Goal: Task Accomplishment & Management: Use online tool/utility

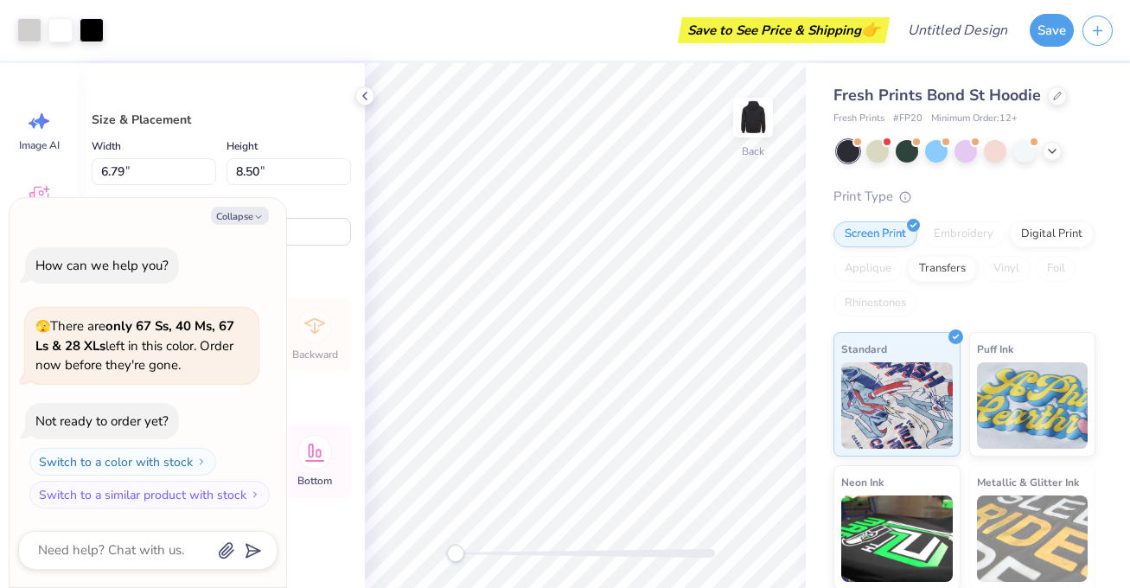
click at [315, 210] on div "Rotate 0.0" at bounding box center [288, 220] width 124 height 50
click at [253, 219] on icon "button" at bounding box center [258, 217] width 10 height 10
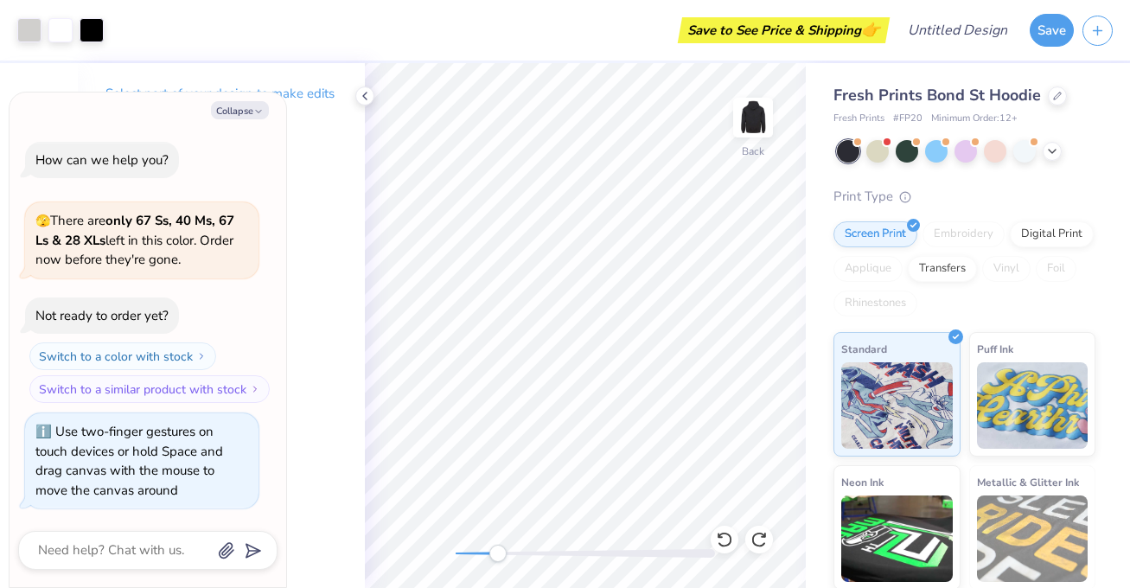
drag, startPoint x: 455, startPoint y: 555, endPoint x: 513, endPoint y: 556, distance: 58.8
click at [507, 556] on div "Accessibility label" at bounding box center [497, 553] width 17 height 17
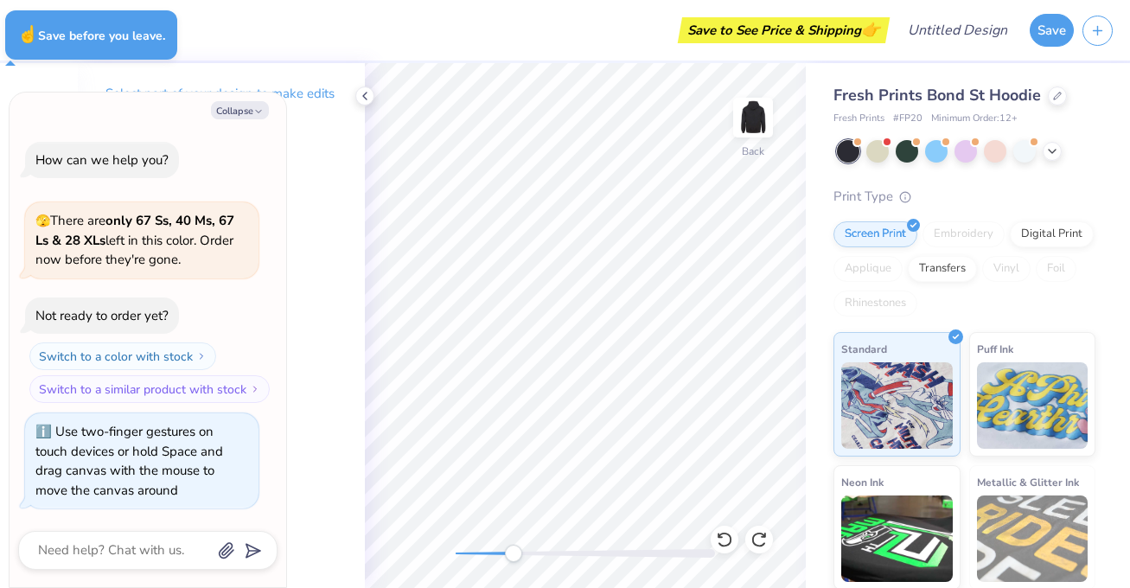
type textarea "x"
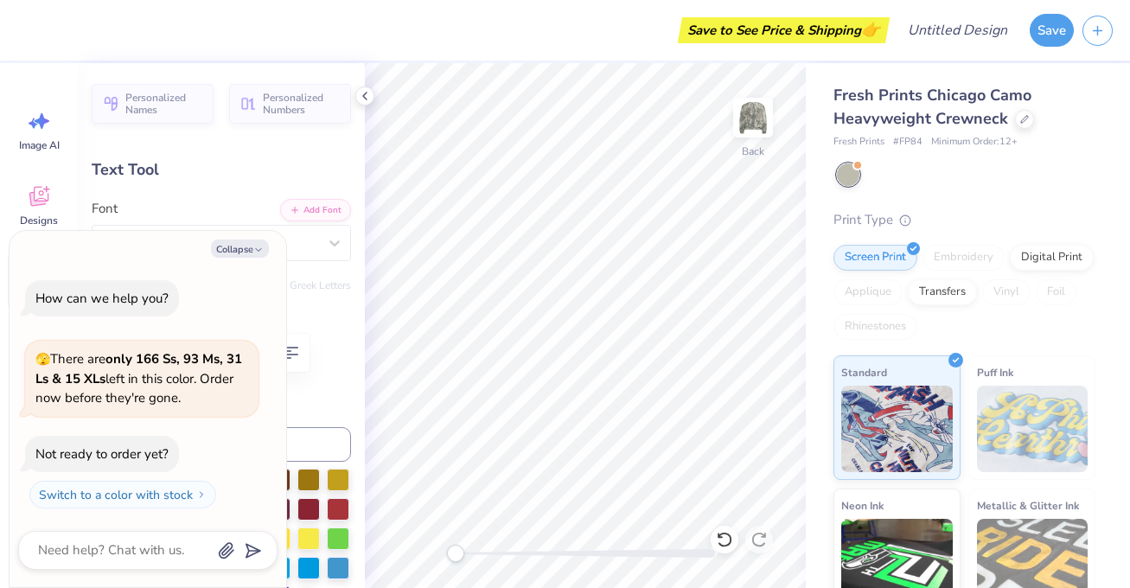
type textarea "x"
type textarea "UN"
type textarea "x"
type textarea "U"
type textarea "x"
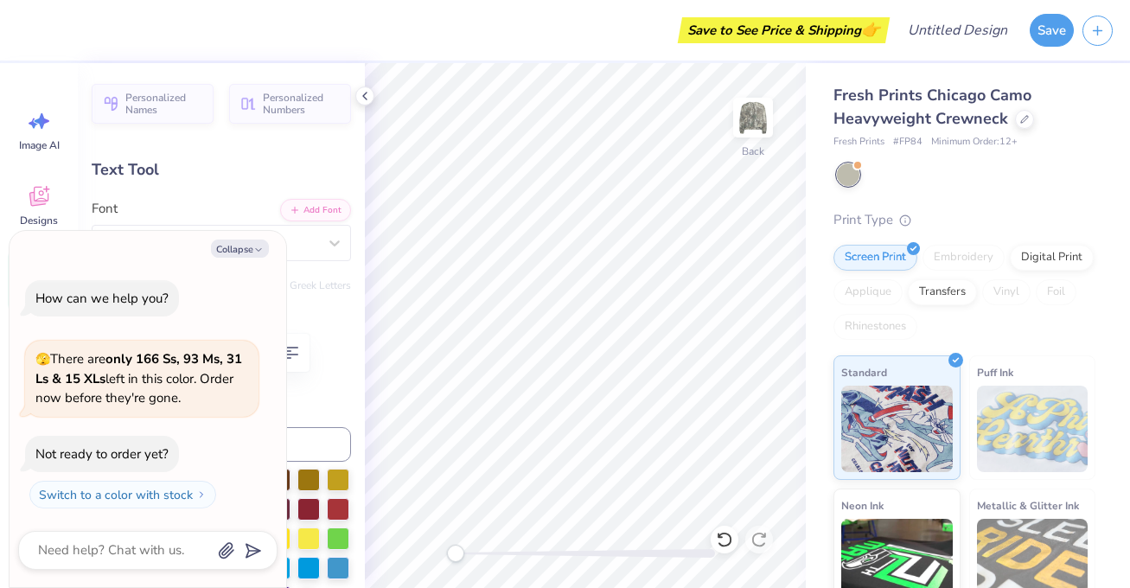
type input "1.24"
type input "11.27"
type input "7.84"
type input "-90.0"
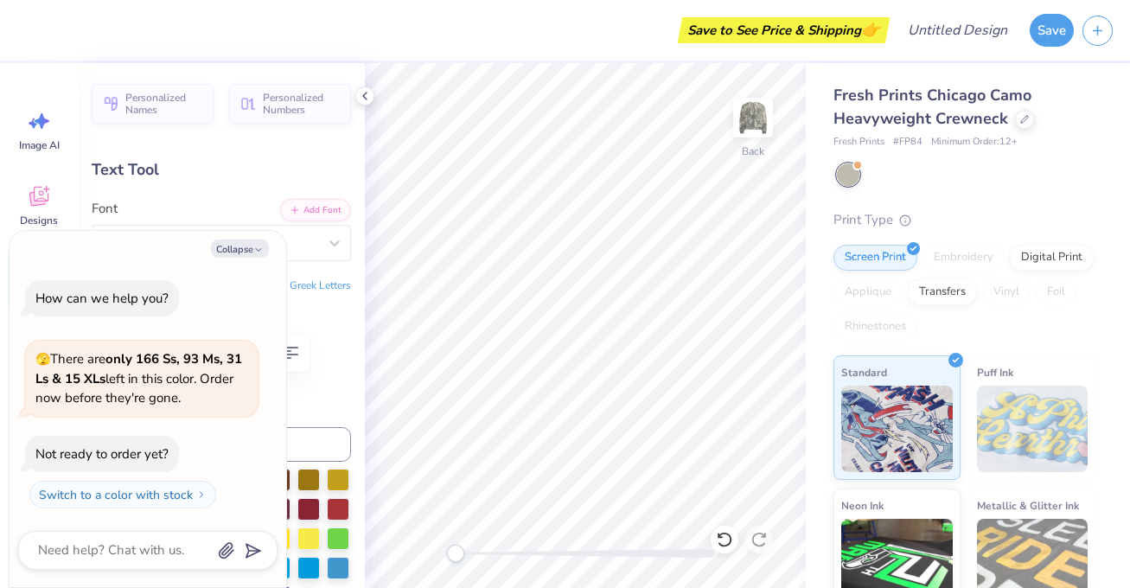
type textarea "x"
type textarea "E"
type textarea "x"
type textarea "Es"
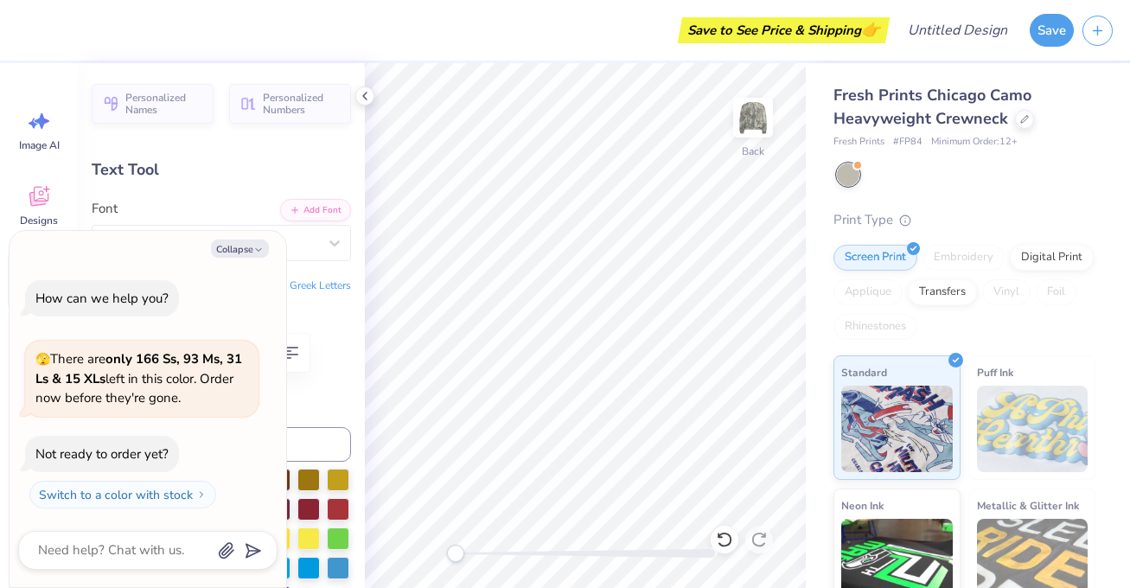
type textarea "x"
type textarea "Est."
type textarea "x"
type input "0.0"
click at [259, 247] on icon "button" at bounding box center [258, 250] width 10 height 10
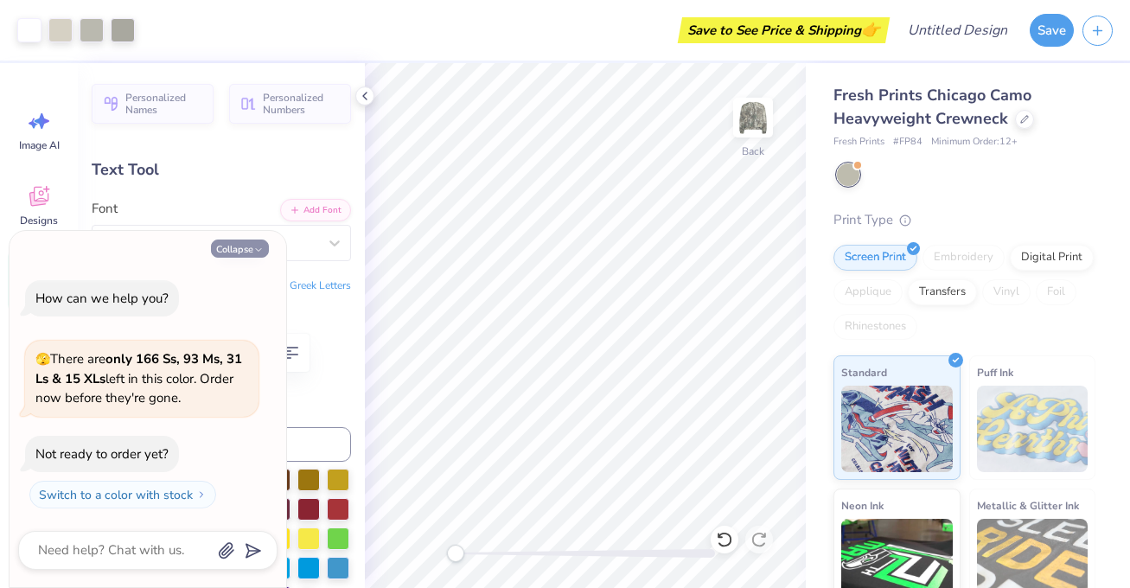
type textarea "x"
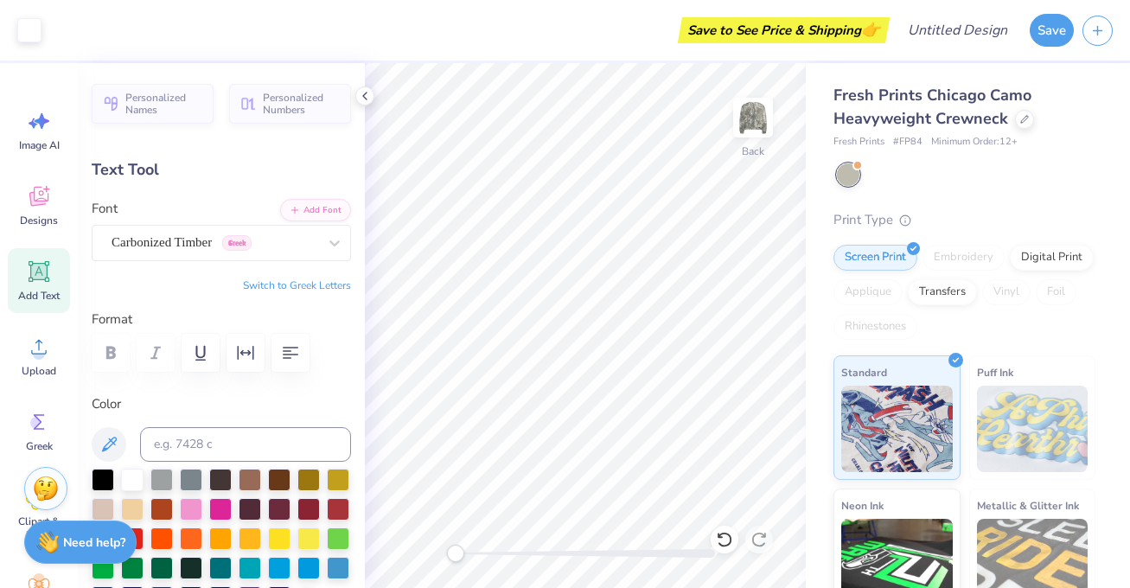
type input "1.21"
type input "2.41"
type input "12.27"
type input "-90.0"
type input "1.22"
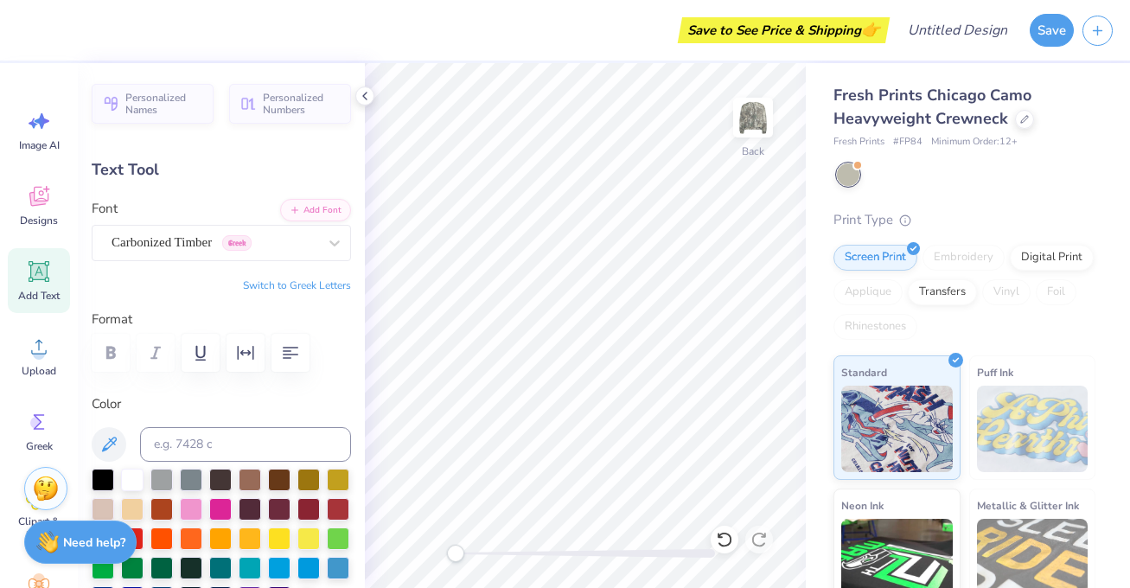
type input "3.84"
type input "15.27"
type textarea "1987"
type input "1.23"
type input "3.44"
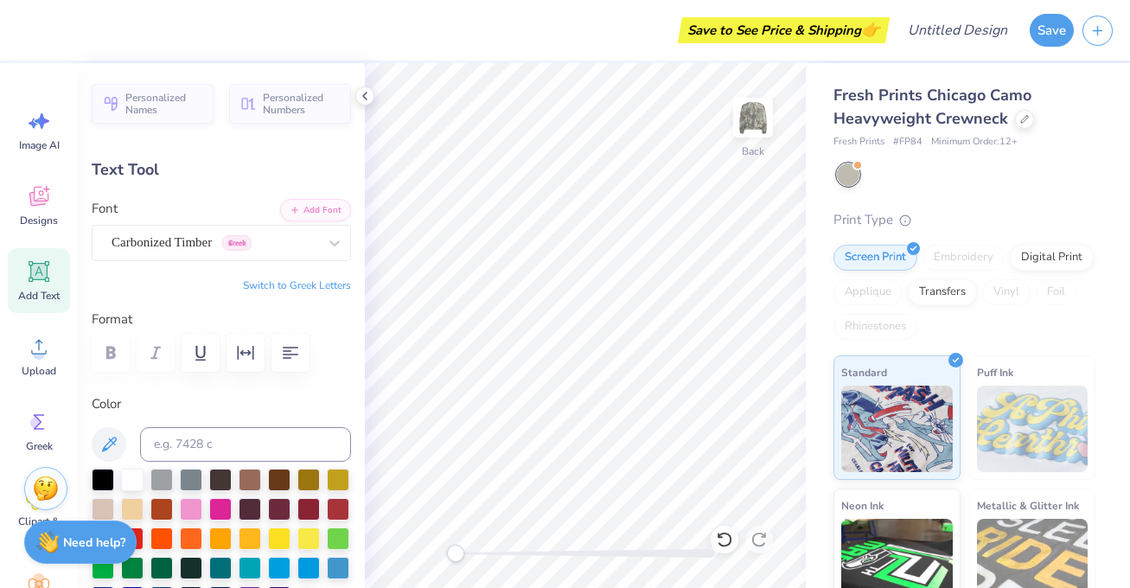
type input "15.48"
type textarea "1978"
type input "0.0"
type input "3.37"
type input "15.51"
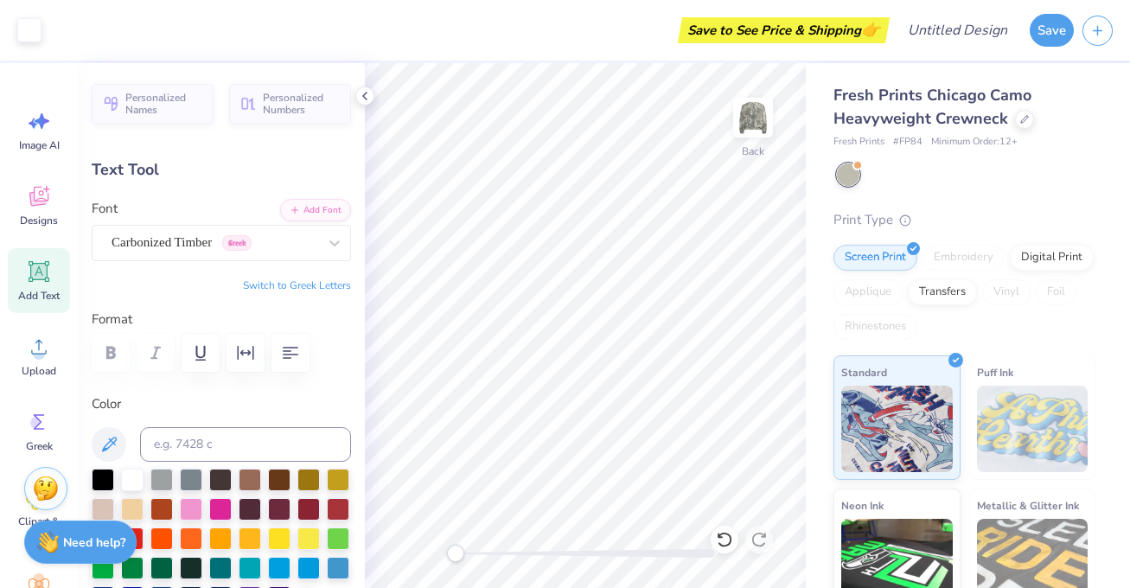
type input "-90.0"
type input "15.73"
type input "0.4"
type textarea "nebraska"
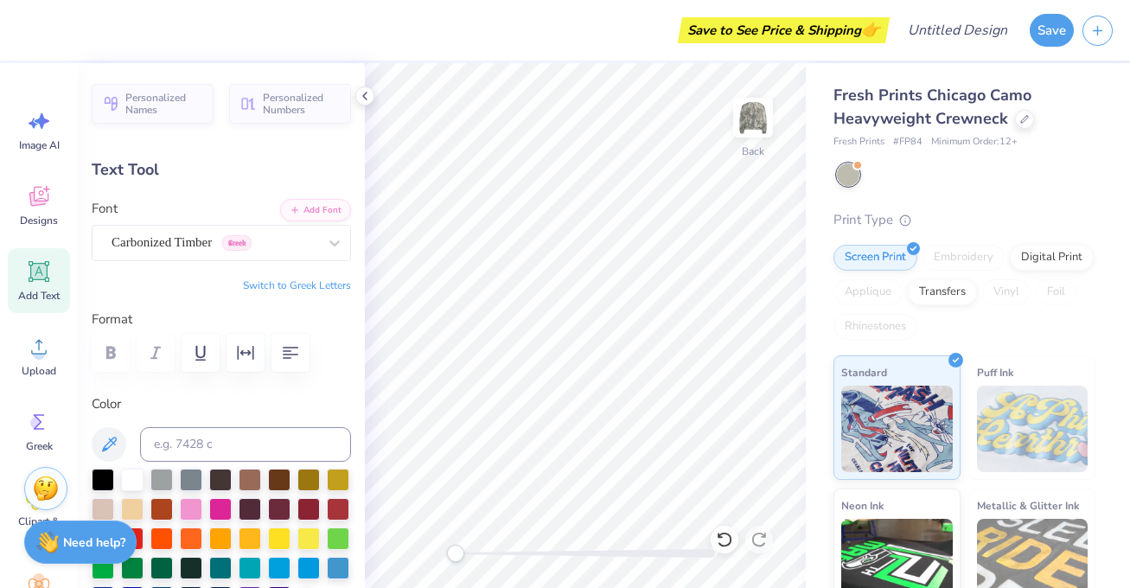
type input "5.58"
type input "0.98"
type input "16.94"
type textarea "Nebraska"
type input "0.0"
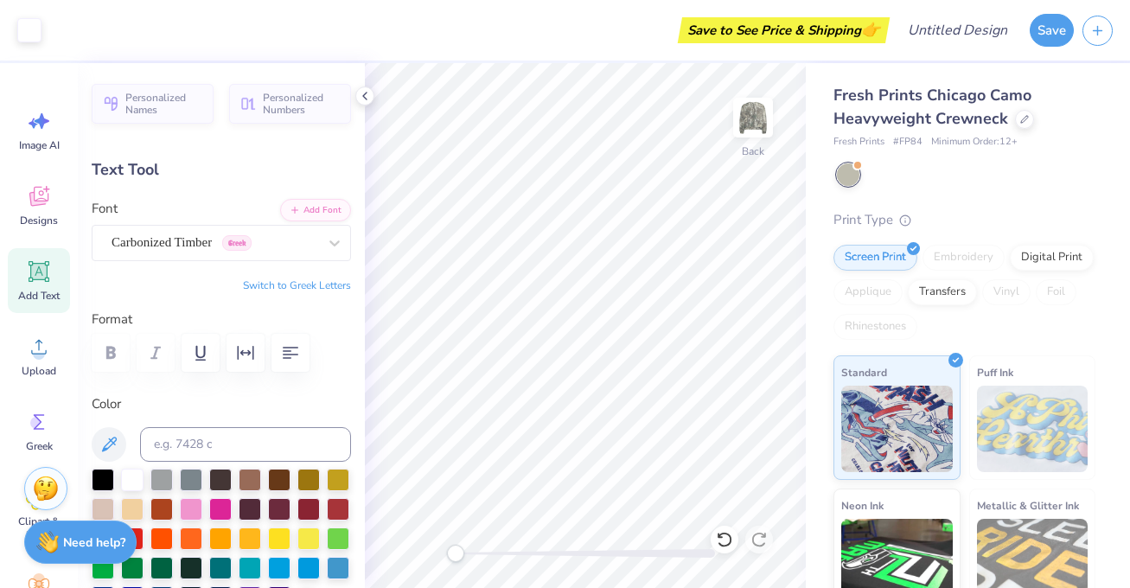
type input "5.96"
type input "1.20"
type input "16.81"
type input "0.4"
type input "4.06"
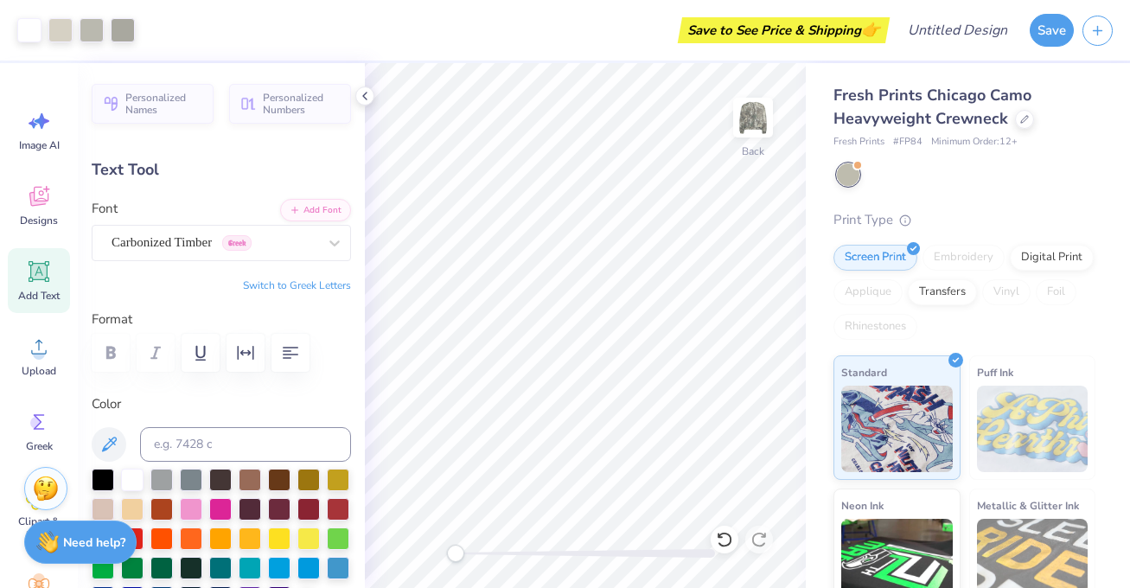
type input "0.82"
type input "16.59"
type input "0.0"
type input "16.60"
type input "0.0"
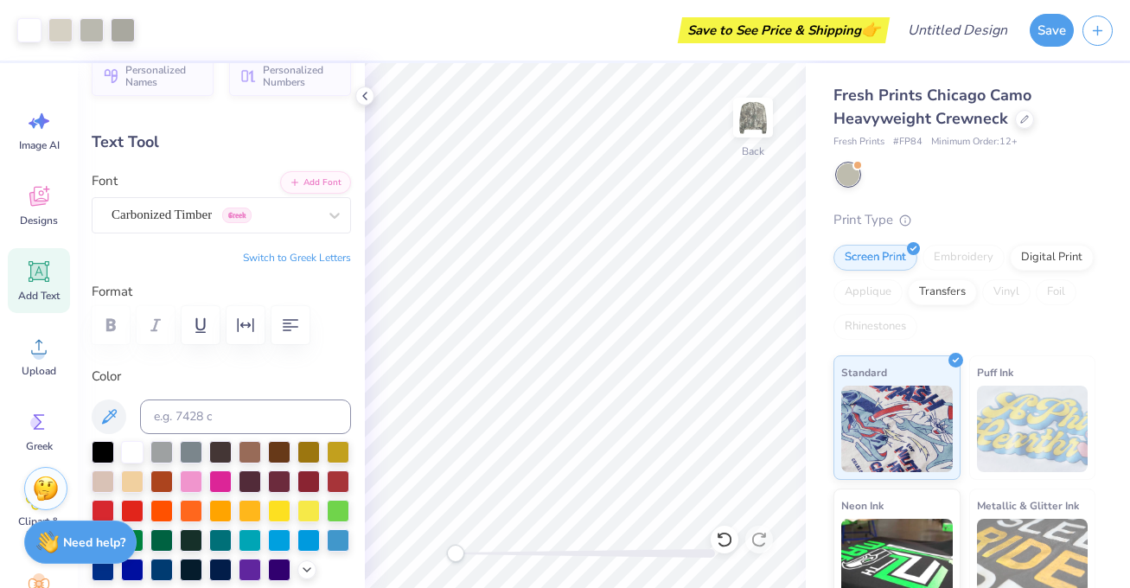
scroll to position [0, 0]
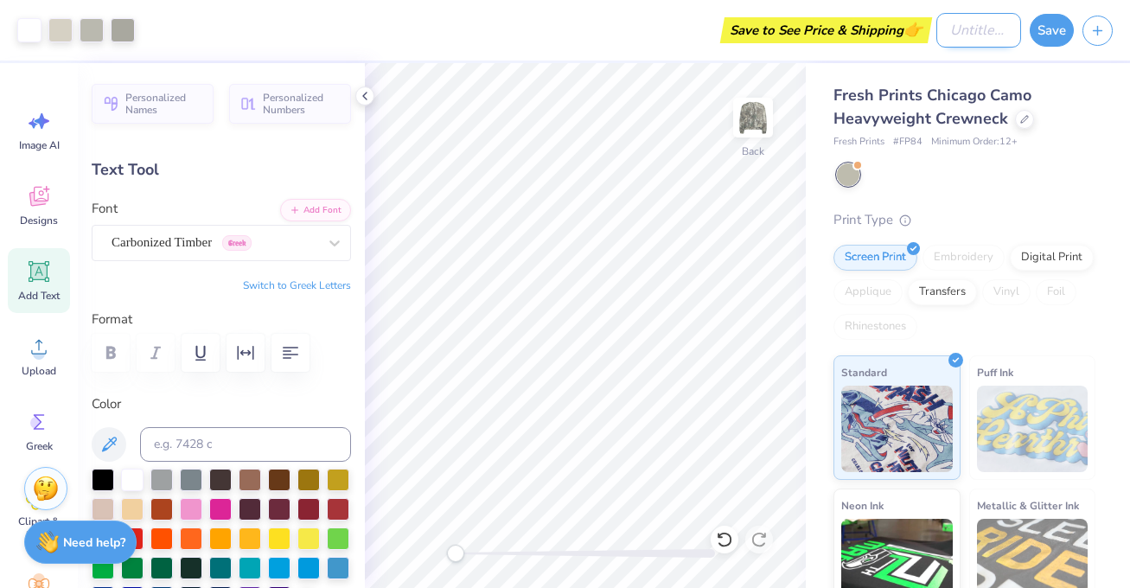
click at [972, 25] on input "Design Title" at bounding box center [978, 30] width 85 height 35
type input "UPC Camo"
click at [1056, 36] on button "Save" at bounding box center [1052, 27] width 44 height 33
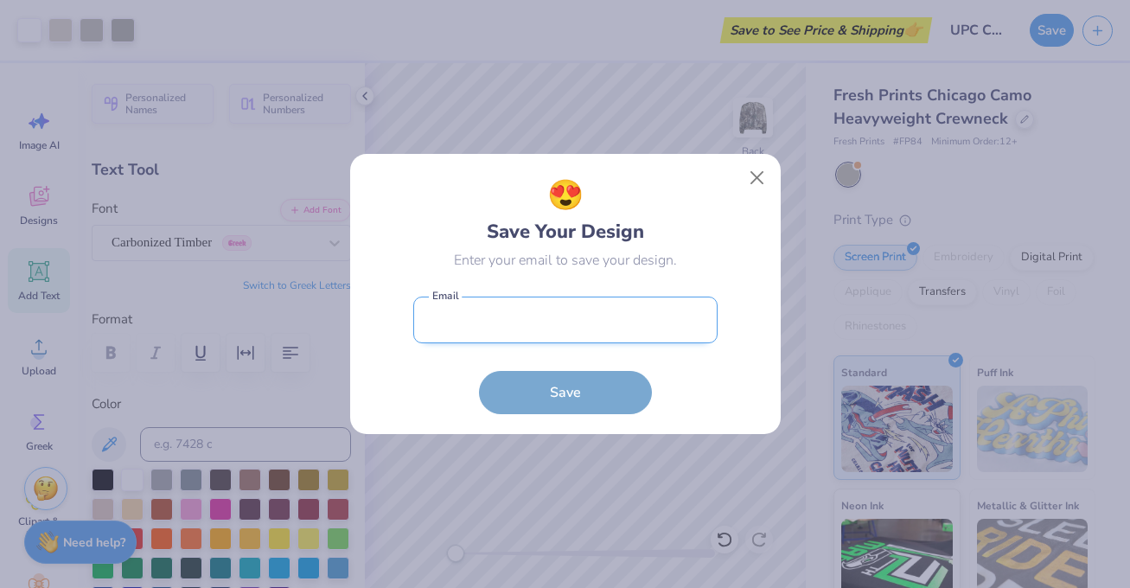
click at [590, 324] on input "email" at bounding box center [565, 321] width 304 height 48
type input "upcmarketing@unl.edu"
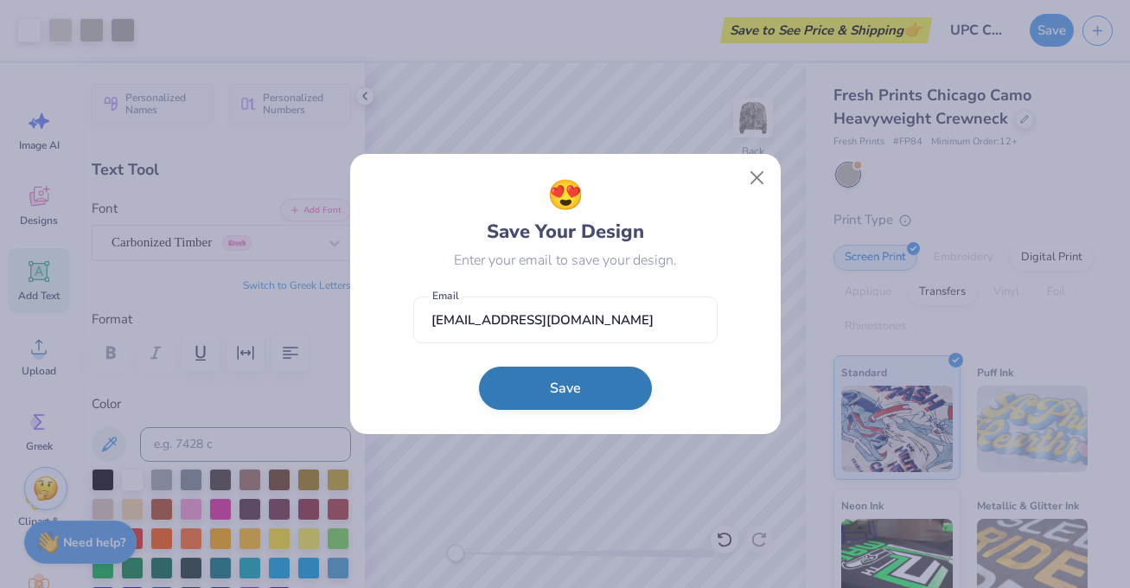
click at [589, 390] on button "Save" at bounding box center [565, 388] width 173 height 43
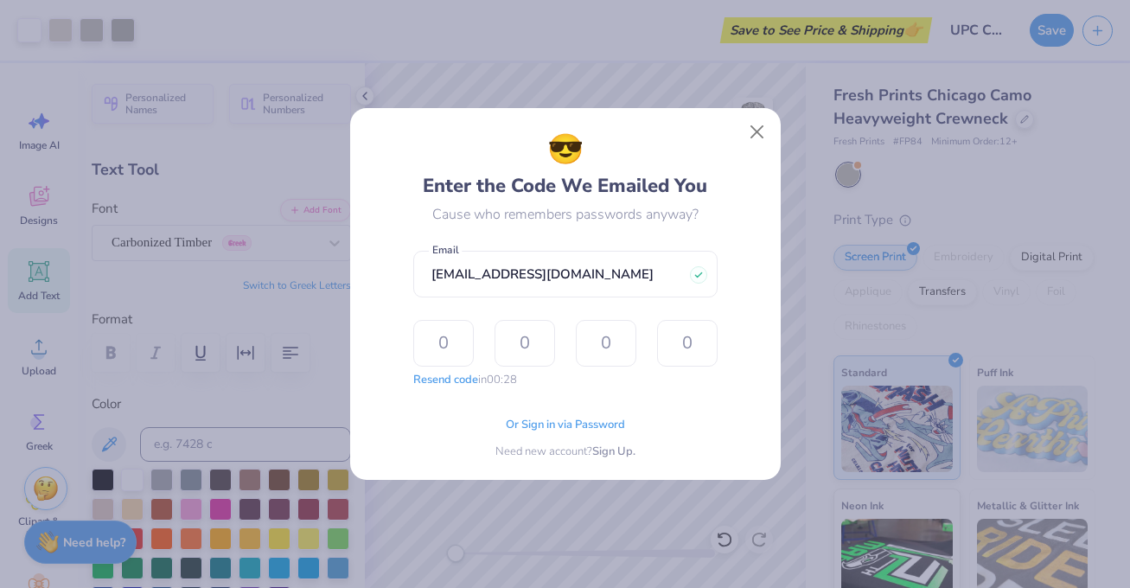
click at [545, 412] on div "Or Sign in via Password Need new account? Sign Up." at bounding box center [565, 433] width 304 height 54
click at [545, 418] on span "Or Sign in via Password" at bounding box center [565, 422] width 119 height 17
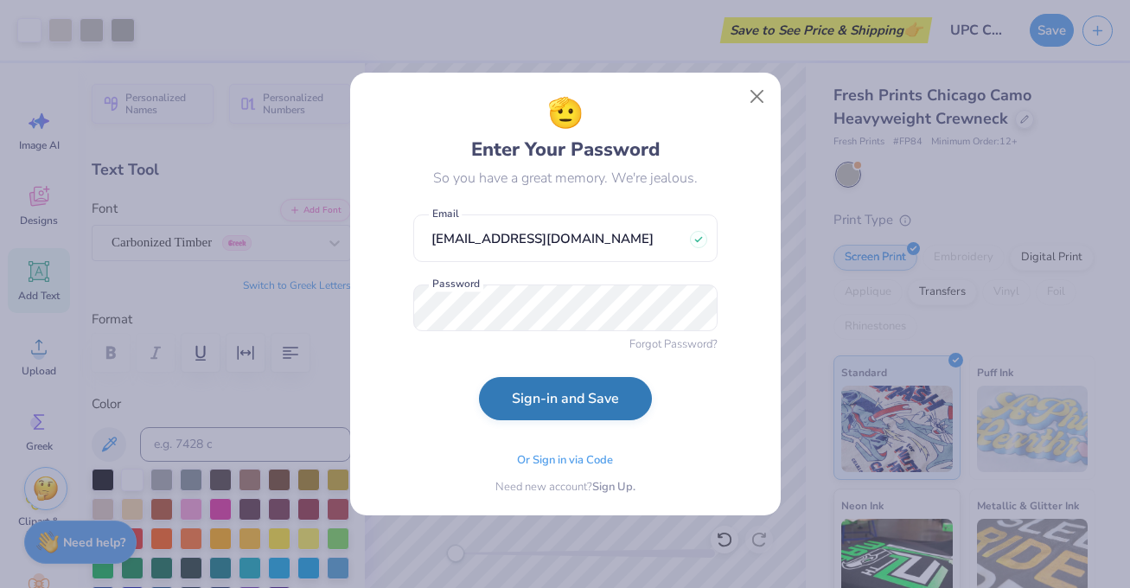
click at [556, 399] on button "Sign-in and Save" at bounding box center [565, 398] width 173 height 43
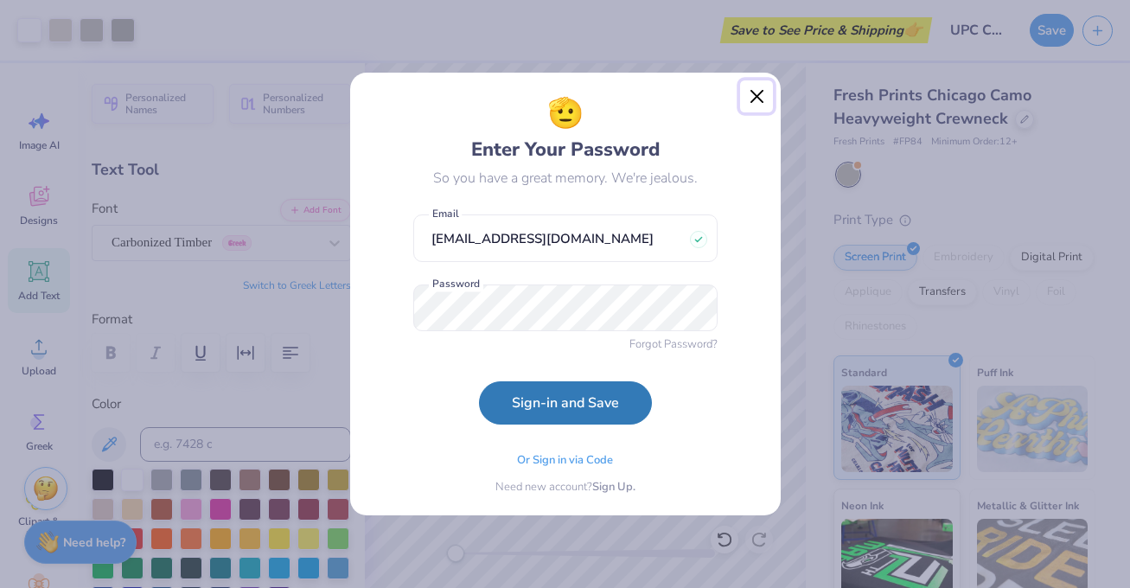
click at [762, 92] on button "Close" at bounding box center [756, 96] width 33 height 33
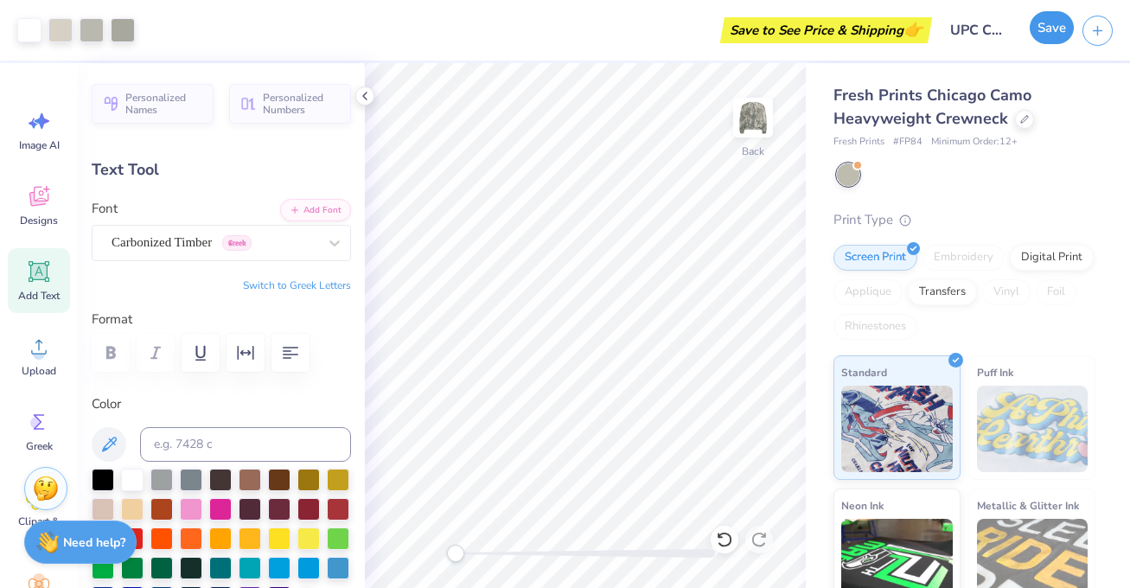
click at [1047, 30] on button "Save" at bounding box center [1052, 27] width 44 height 33
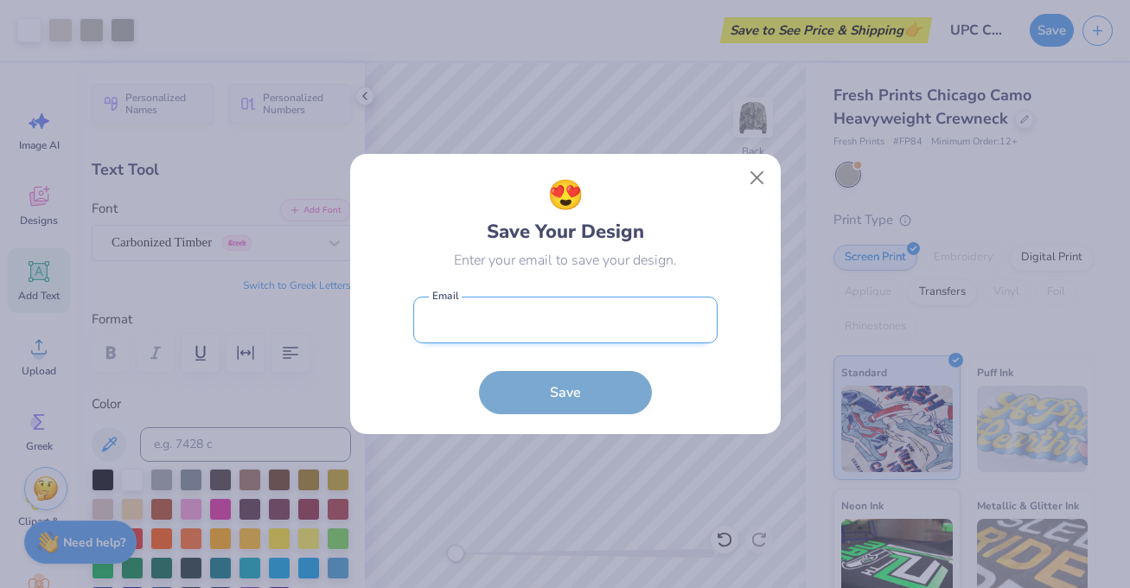
click at [553, 327] on input "email" at bounding box center [565, 321] width 304 height 48
type input "upcmarketing@unl.edu"
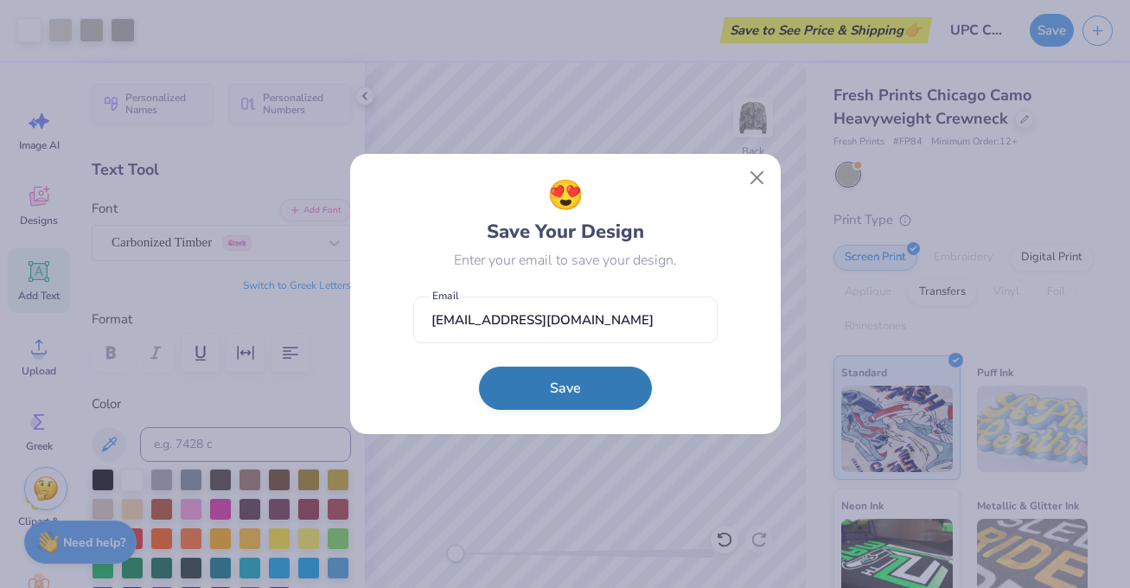
click at [557, 392] on button "Save" at bounding box center [565, 388] width 173 height 43
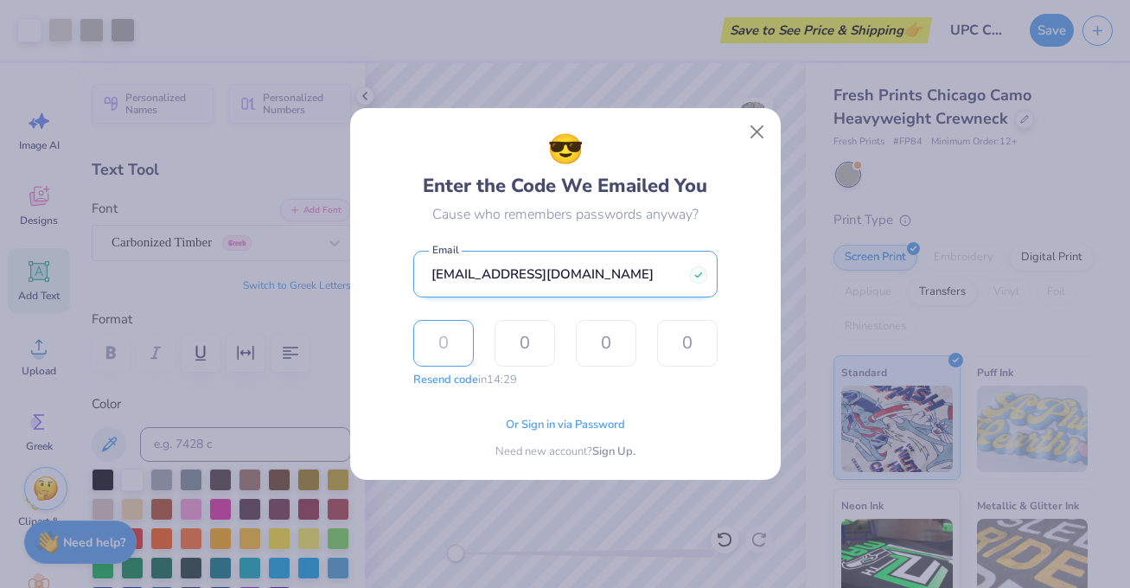
type input "9"
type input "7"
type input "5"
type input "6"
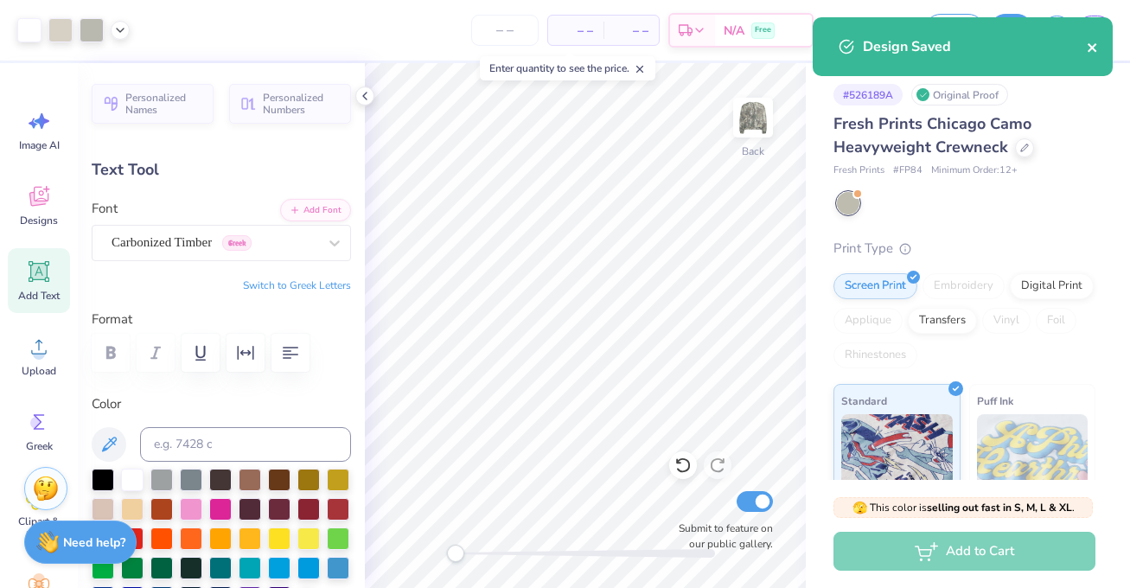
click at [1092, 49] on icon "close" at bounding box center [1093, 48] width 12 height 14
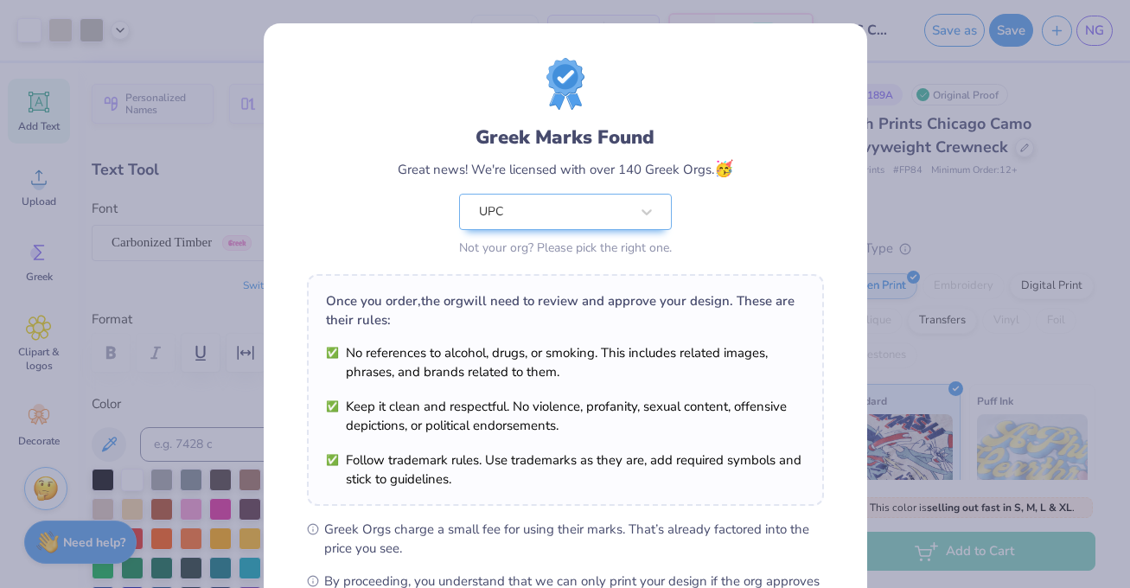
scroll to position [221, 0]
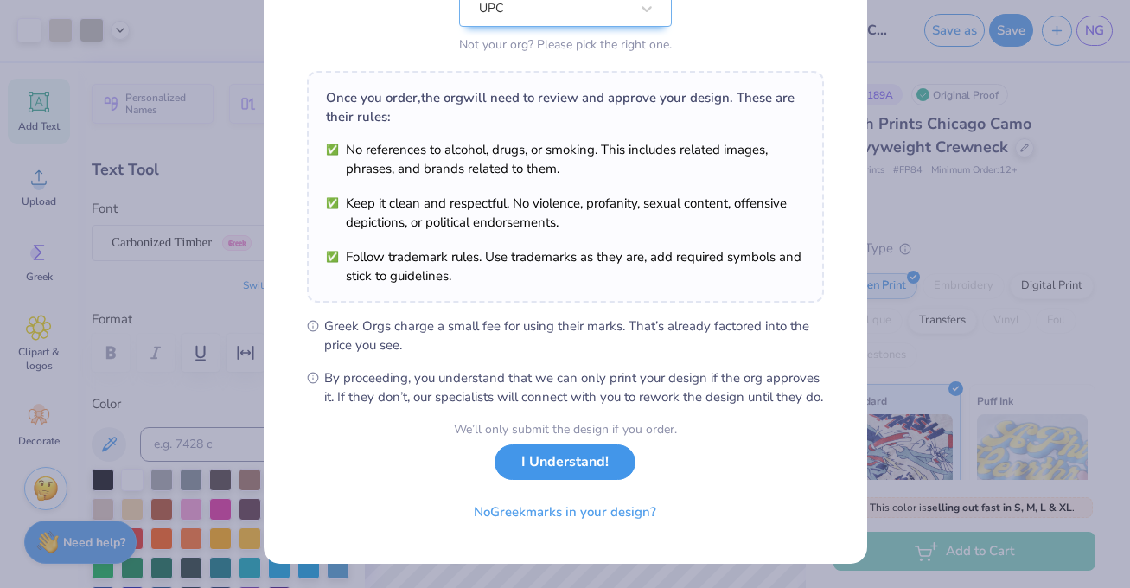
click at [612, 475] on button "I Understand!" at bounding box center [564, 461] width 141 height 35
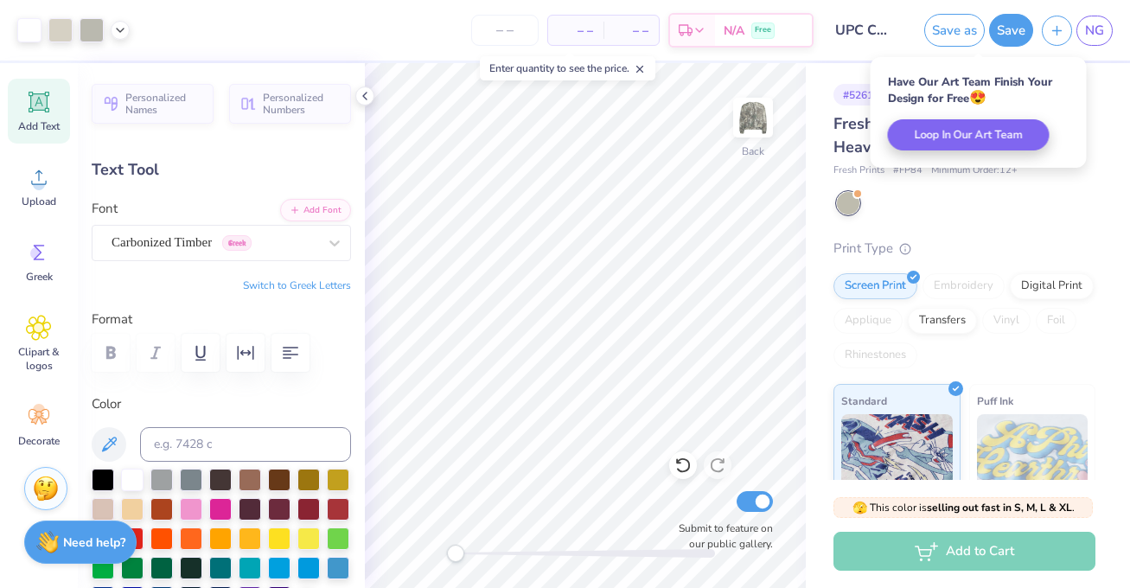
scroll to position [0, 0]
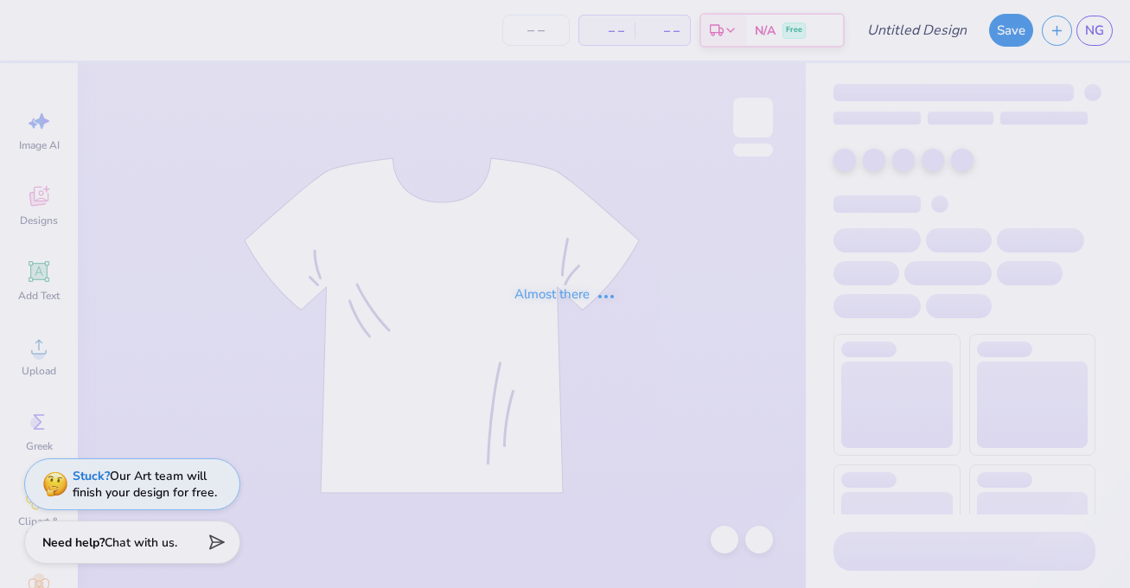
type input "UPC Camo"
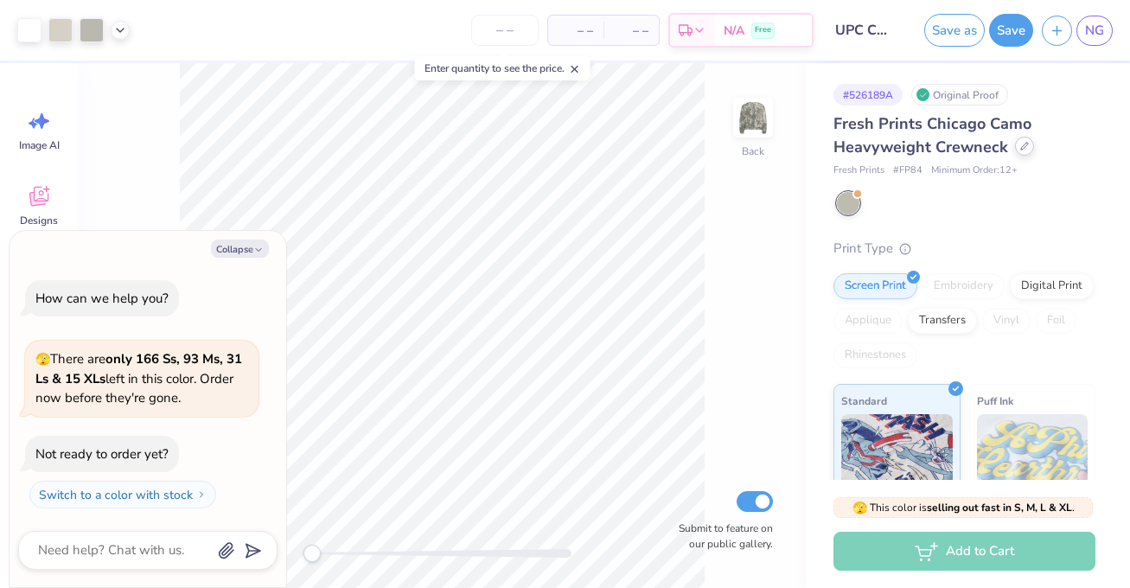
click at [1017, 154] on div at bounding box center [1024, 146] width 19 height 19
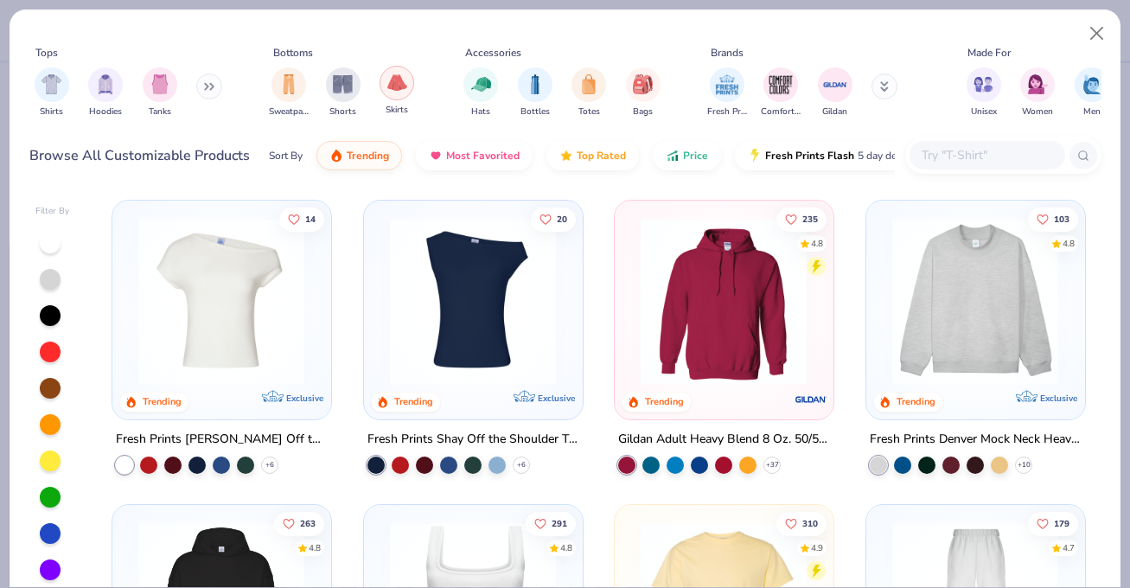
scroll to position [302, 0]
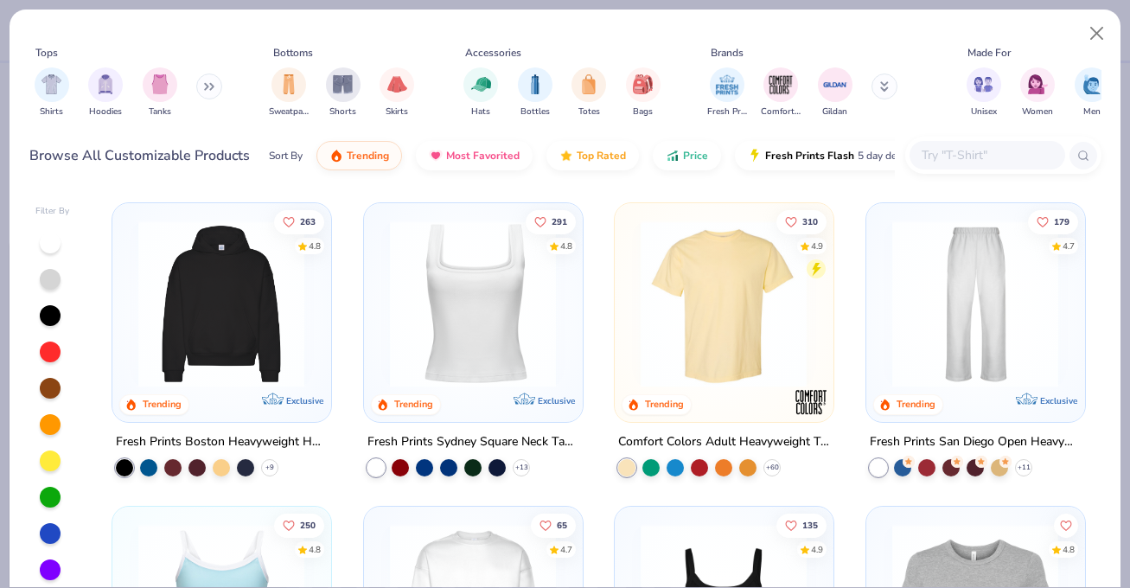
click at [208, 86] on icon at bounding box center [209, 86] width 10 height 9
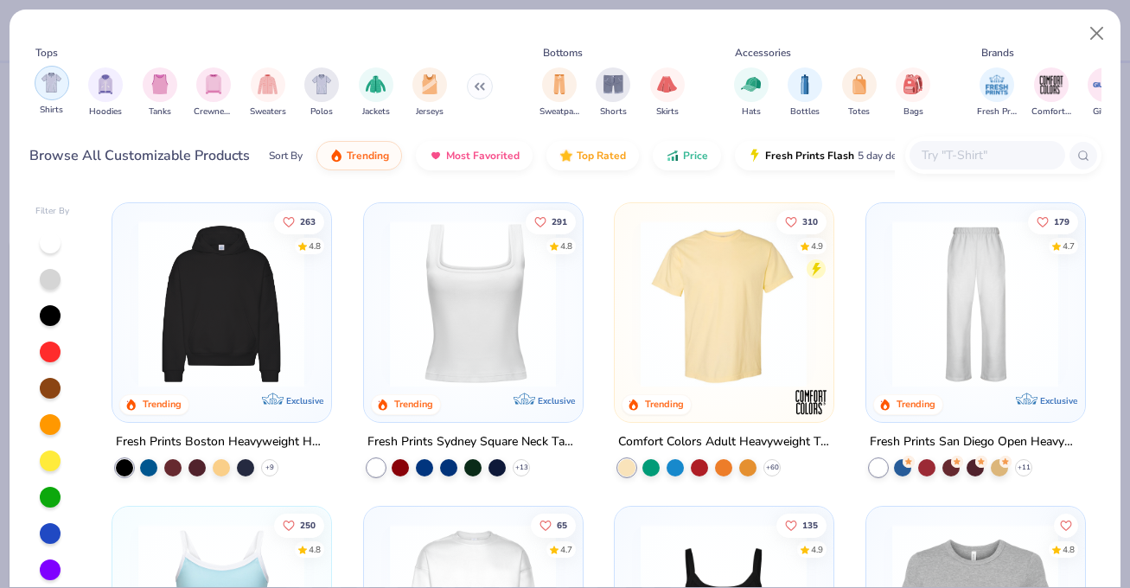
click at [52, 99] on div "filter for Shirts" at bounding box center [52, 83] width 35 height 35
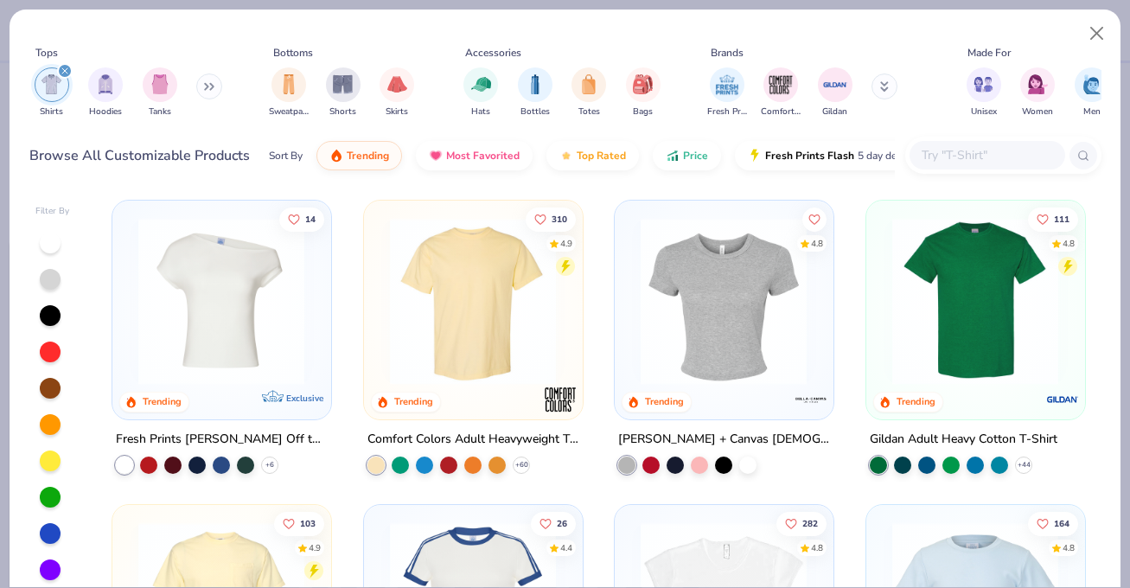
click at [209, 88] on icon at bounding box center [209, 86] width 10 height 9
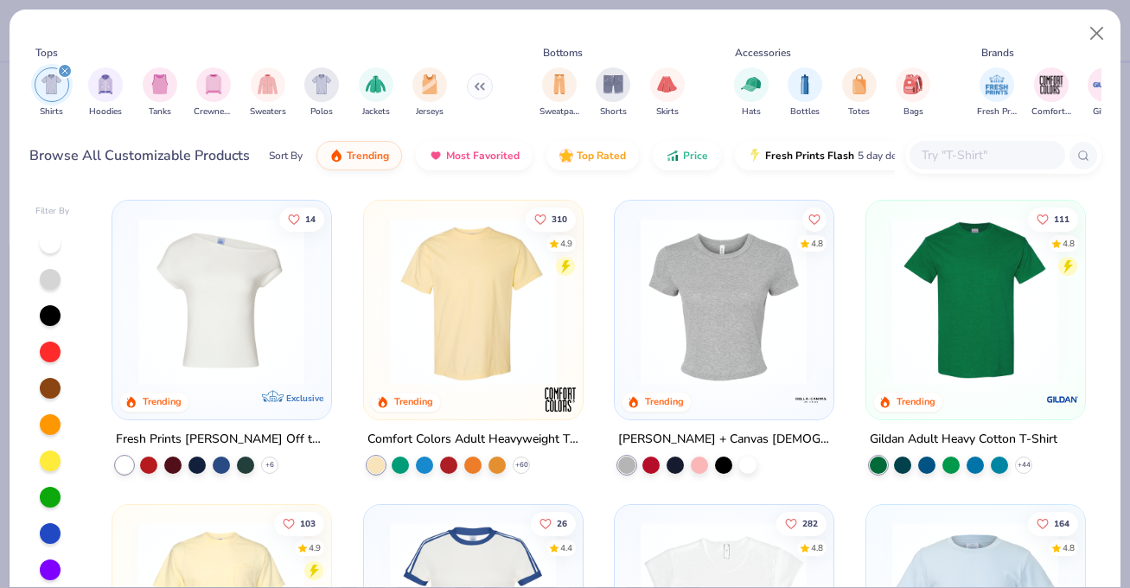
type textarea "x"
click at [966, 152] on input "text" at bounding box center [986, 155] width 133 height 20
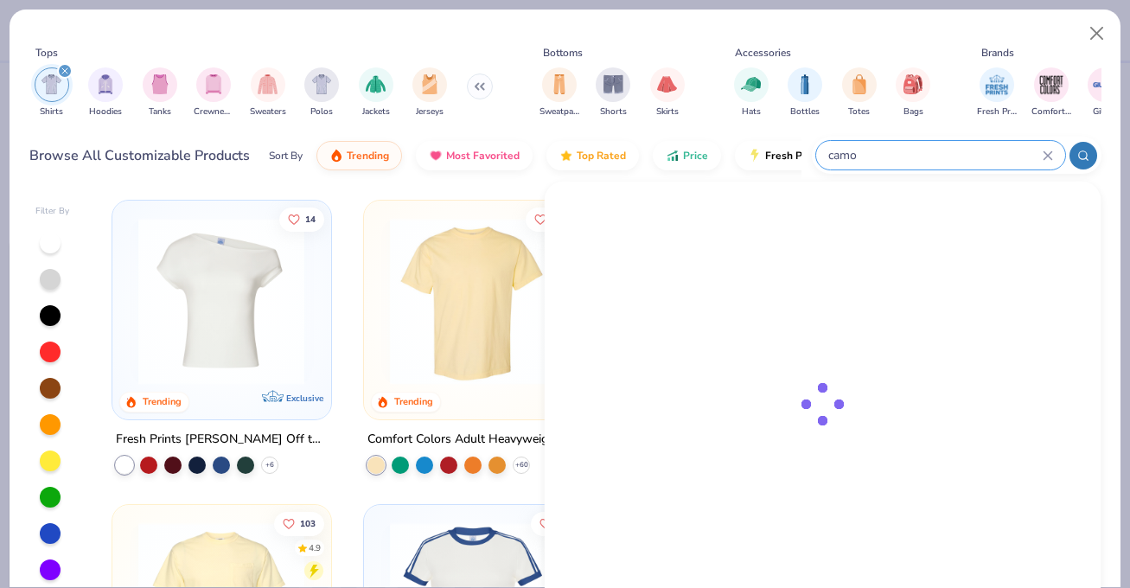
type input "camo"
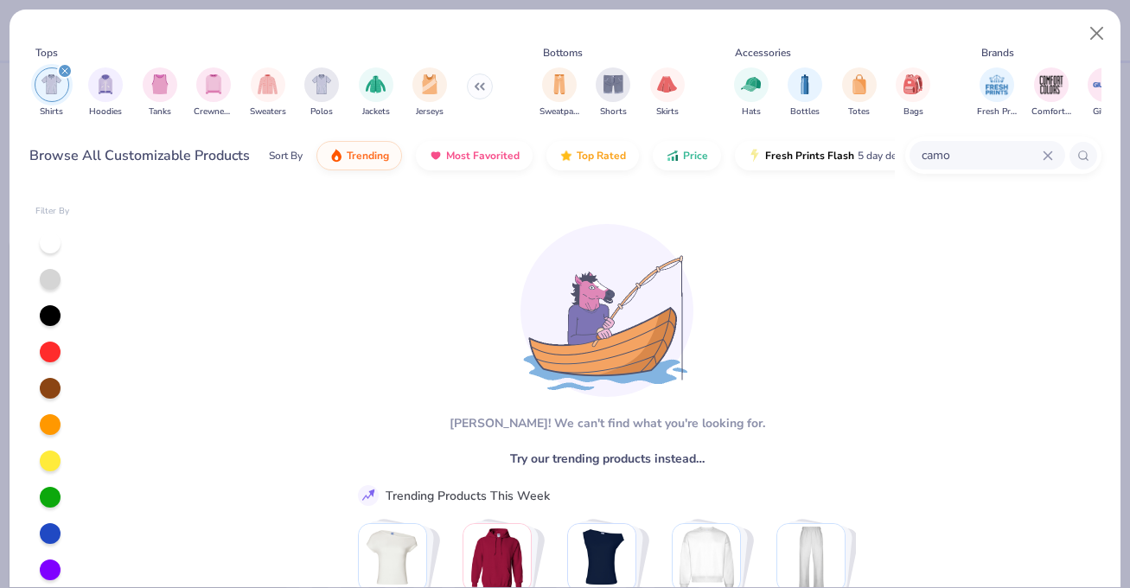
click at [66, 73] on icon "filter for Shirts" at bounding box center [64, 70] width 7 height 7
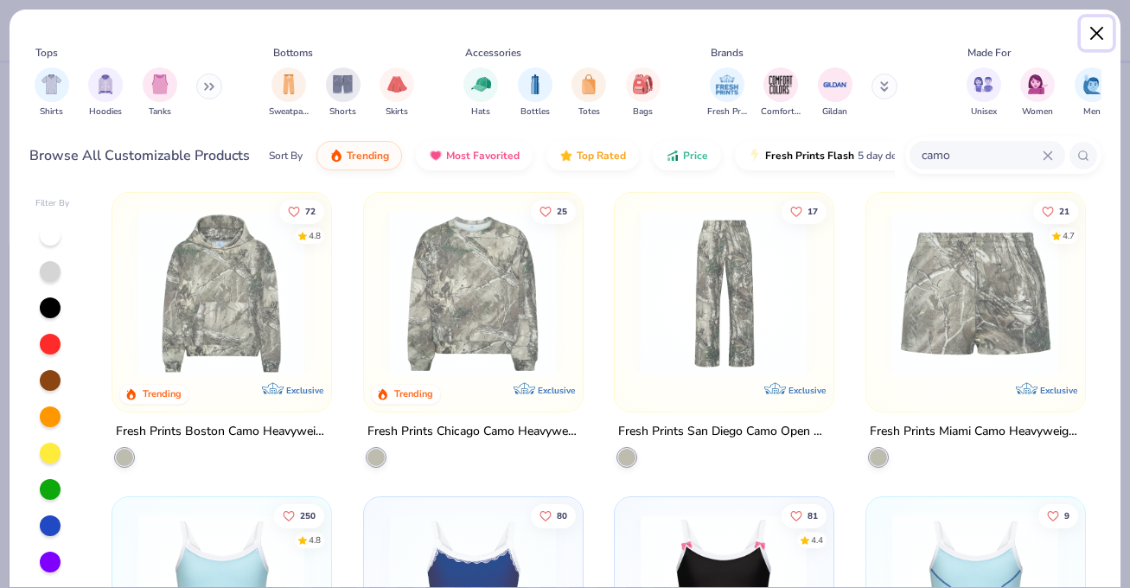
click at [1103, 32] on button "Close" at bounding box center [1097, 33] width 33 height 33
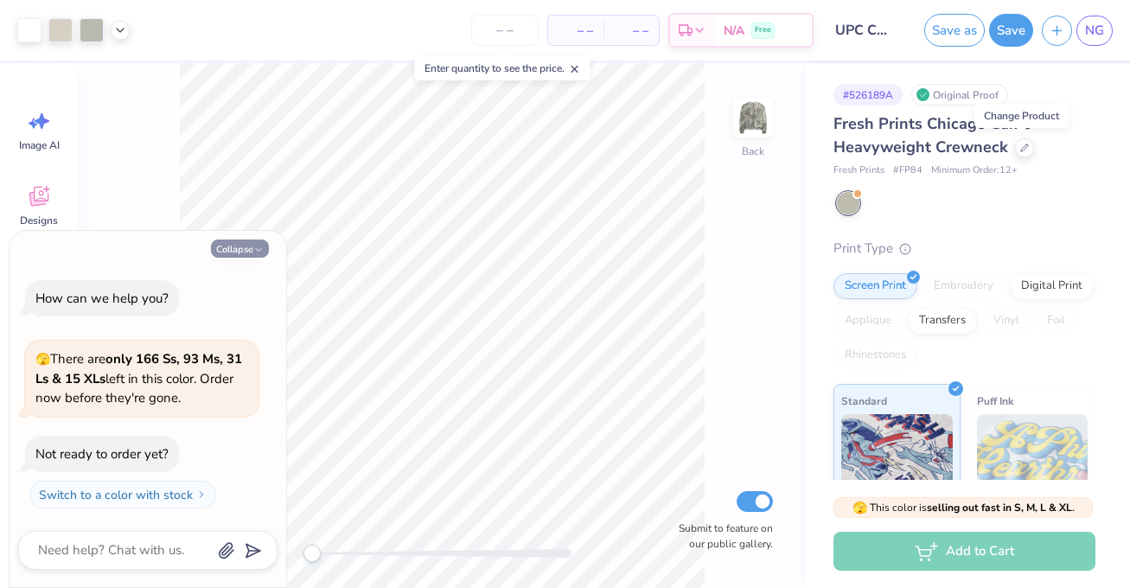
click at [243, 245] on button "Collapse" at bounding box center [240, 248] width 58 height 18
type textarea "x"
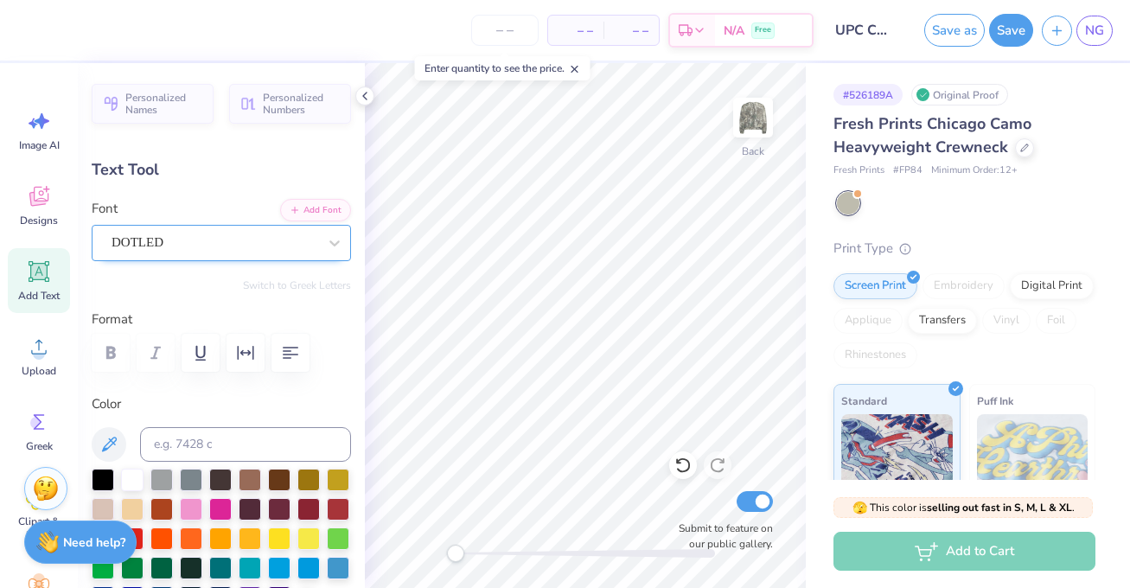
click at [252, 227] on div "DOTLED" at bounding box center [221, 243] width 259 height 36
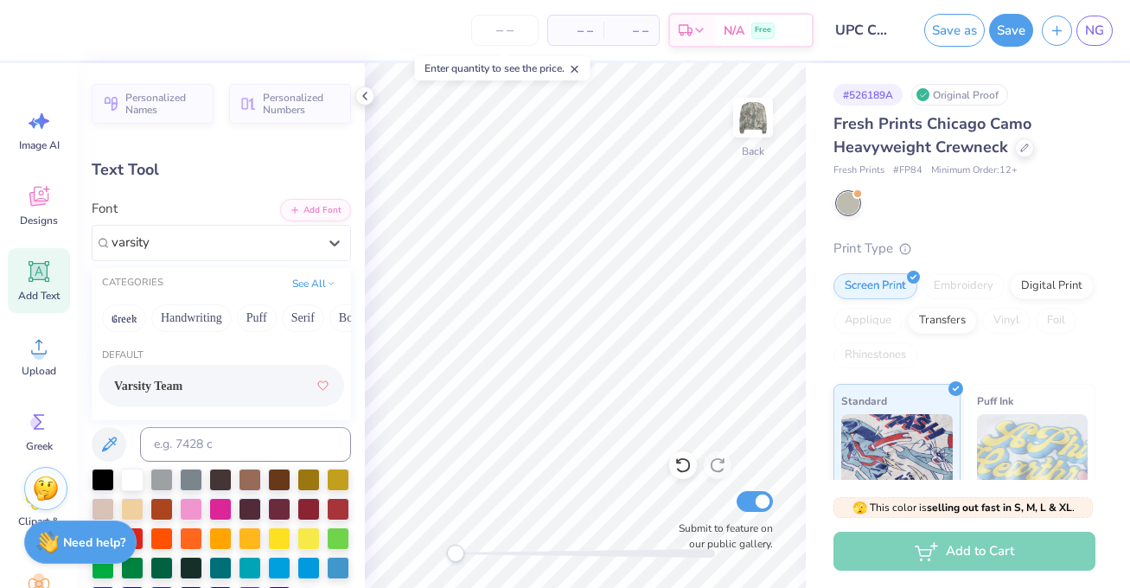
type input "varsity"
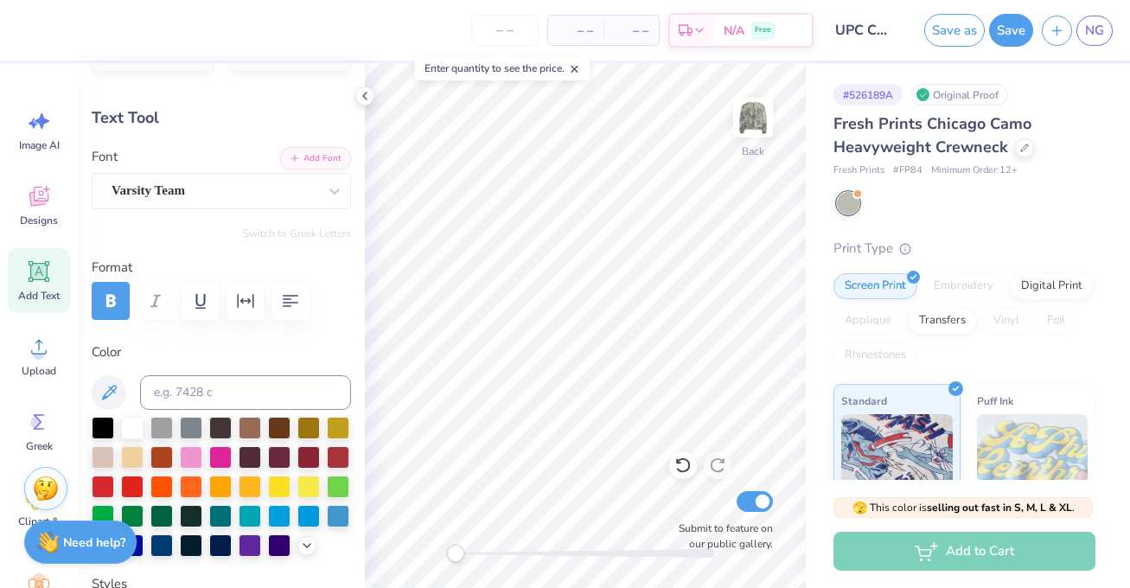
scroll to position [53, 0]
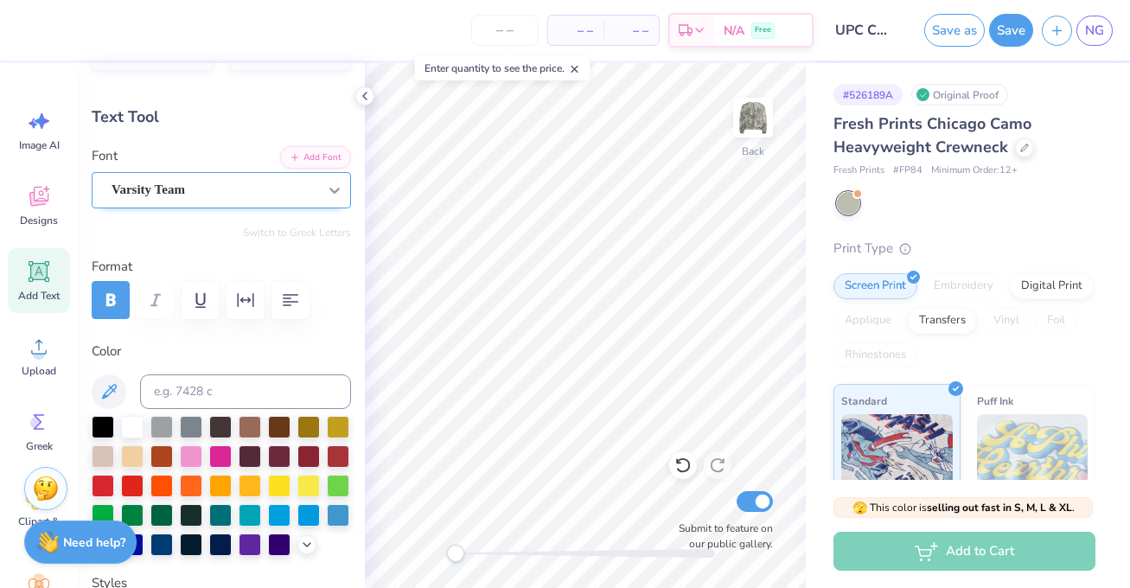
click at [325, 187] on div at bounding box center [334, 190] width 31 height 31
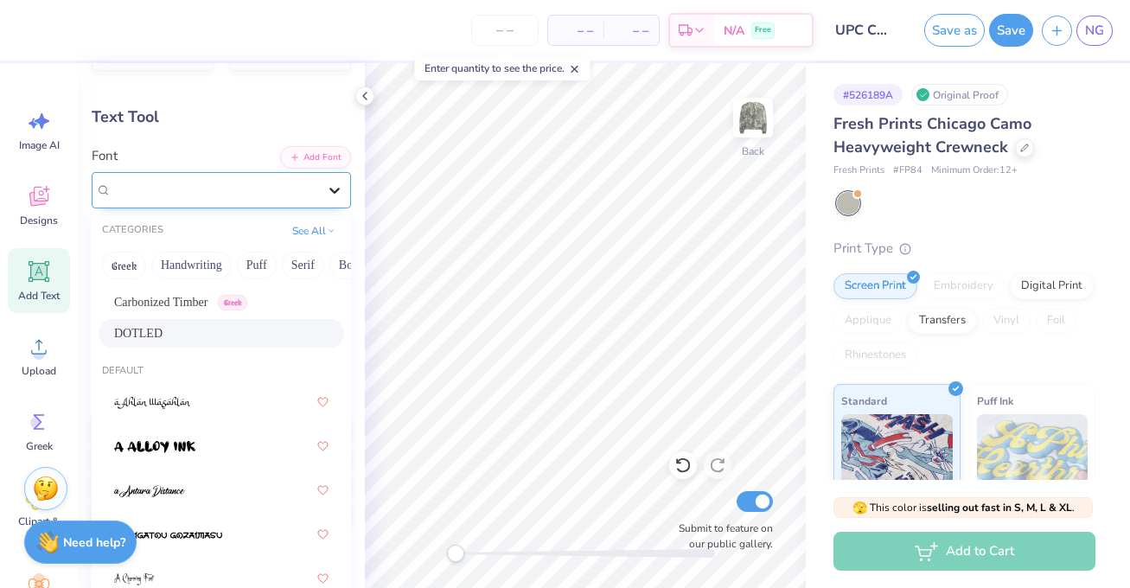
scroll to position [0, 0]
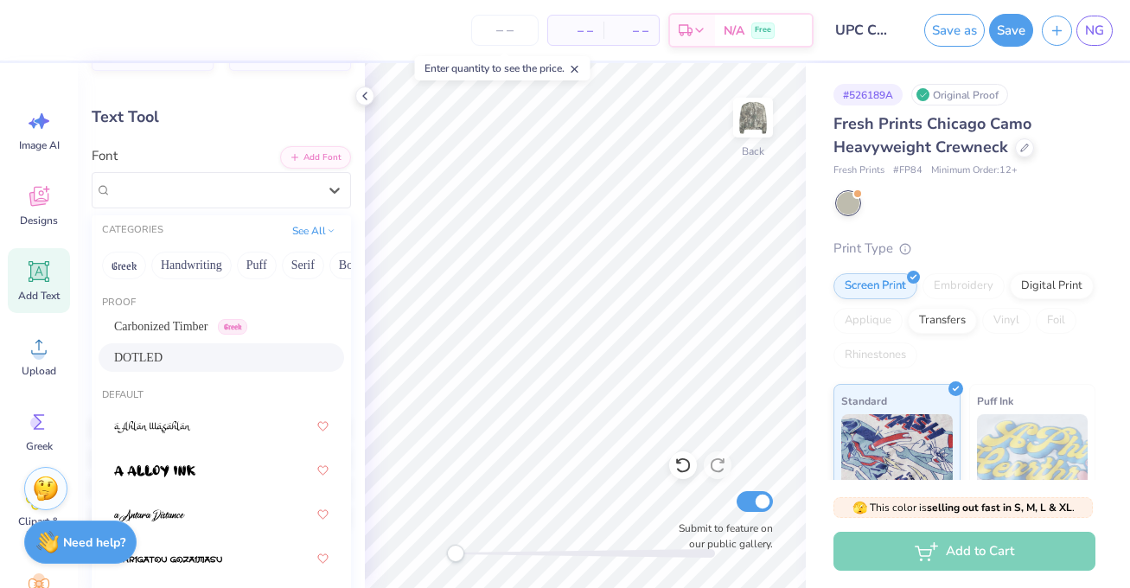
click at [265, 350] on div "DOTLED" at bounding box center [221, 357] width 214 height 18
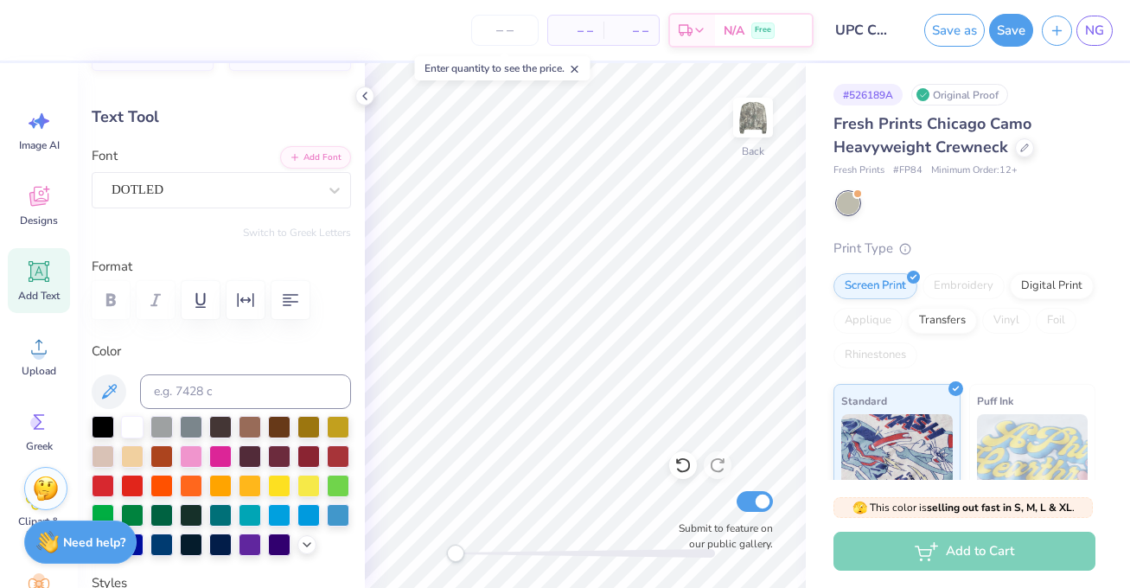
click at [245, 201] on div "DOTLED" at bounding box center [214, 189] width 209 height 27
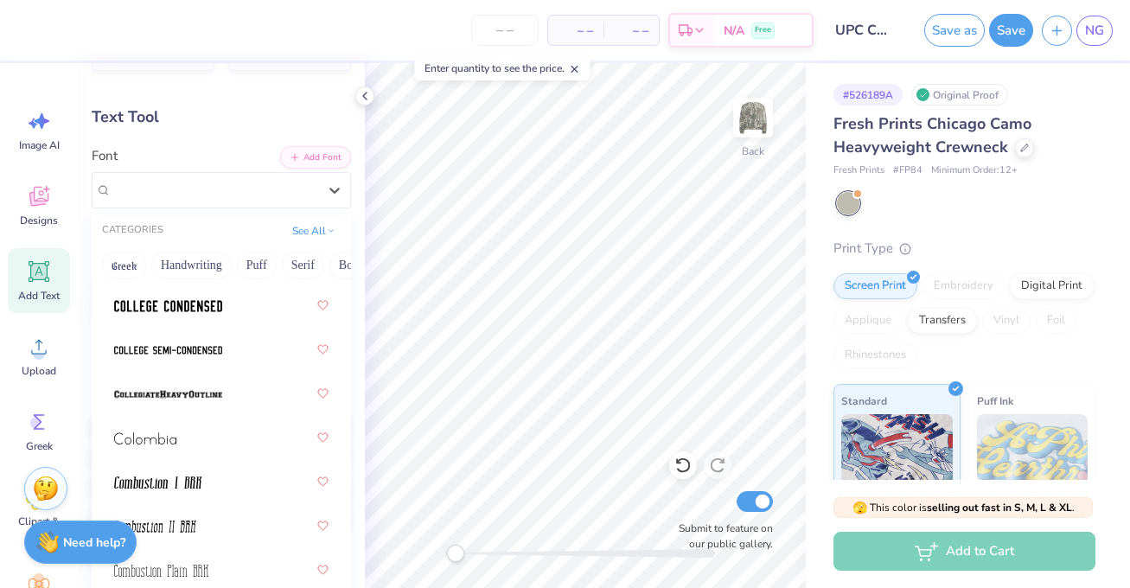
scroll to position [3305, 0]
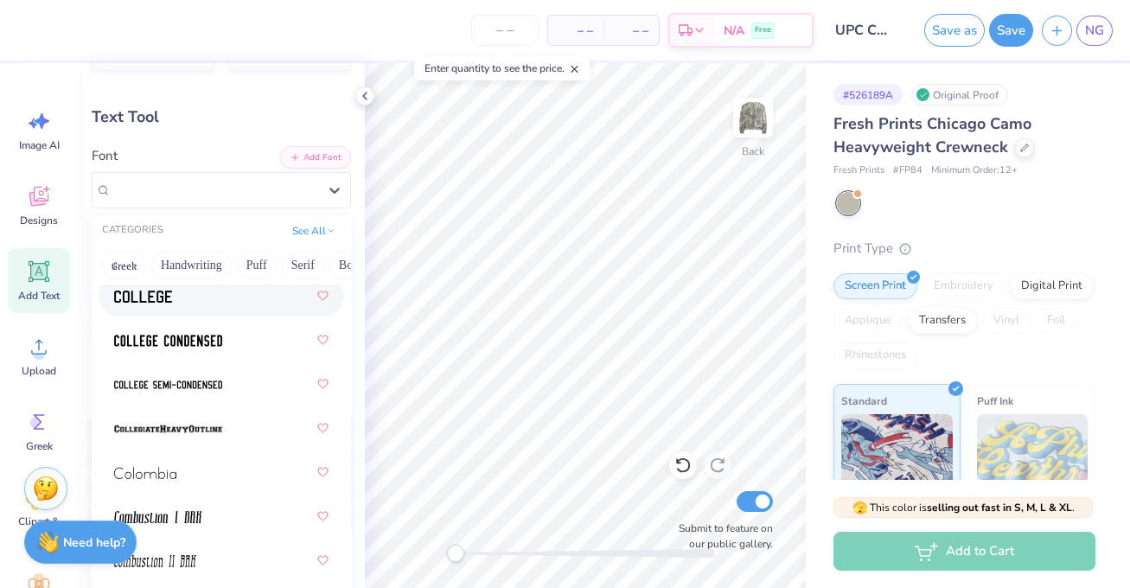
click at [259, 303] on div at bounding box center [221, 295] width 214 height 31
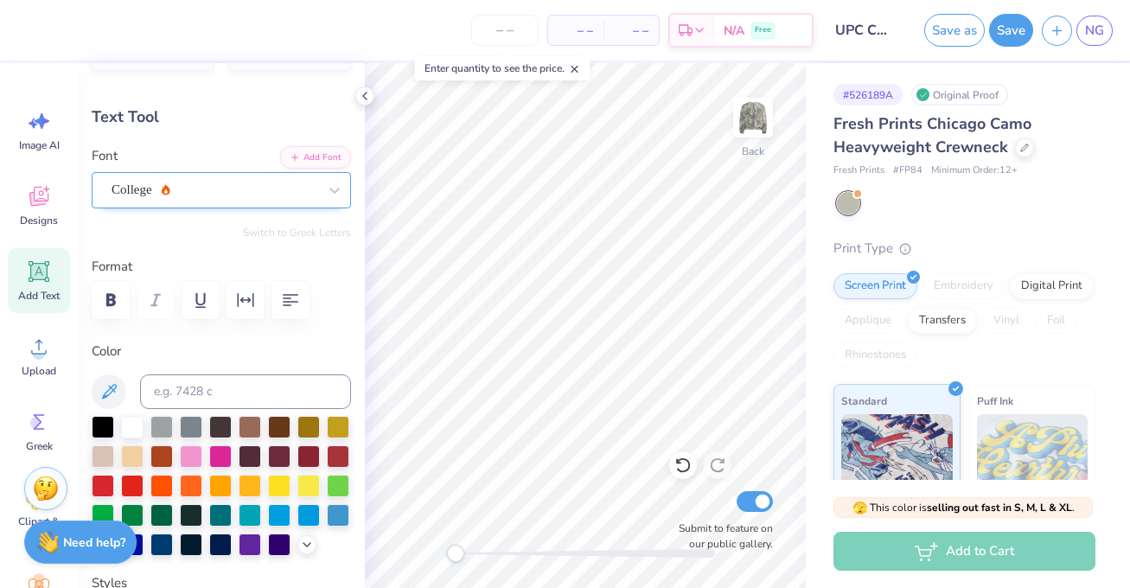
click at [297, 177] on div "College" at bounding box center [214, 189] width 209 height 27
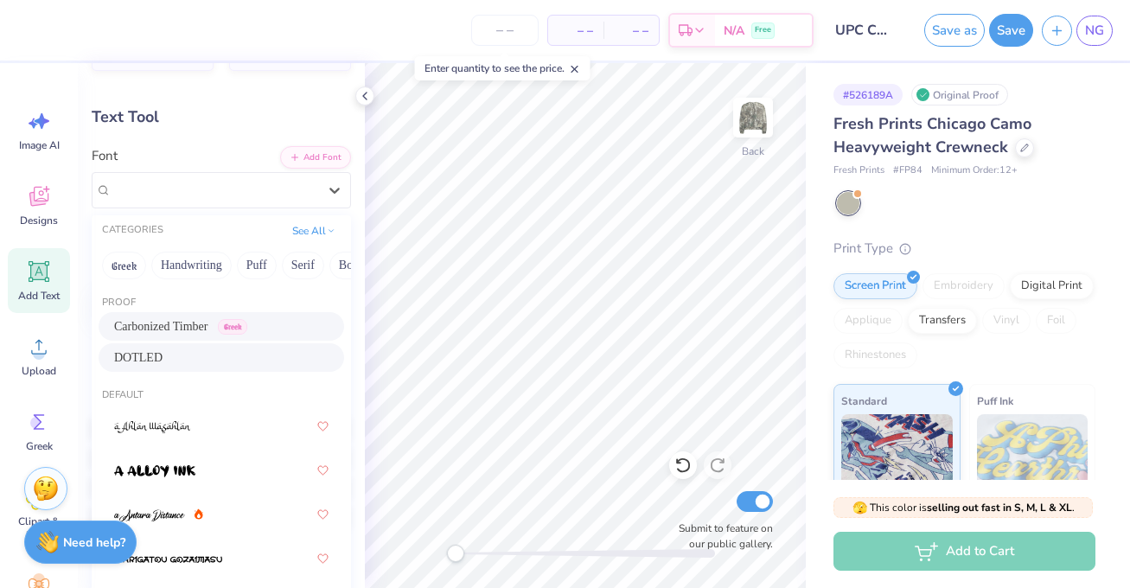
click at [271, 351] on div "DOTLED" at bounding box center [221, 357] width 214 height 18
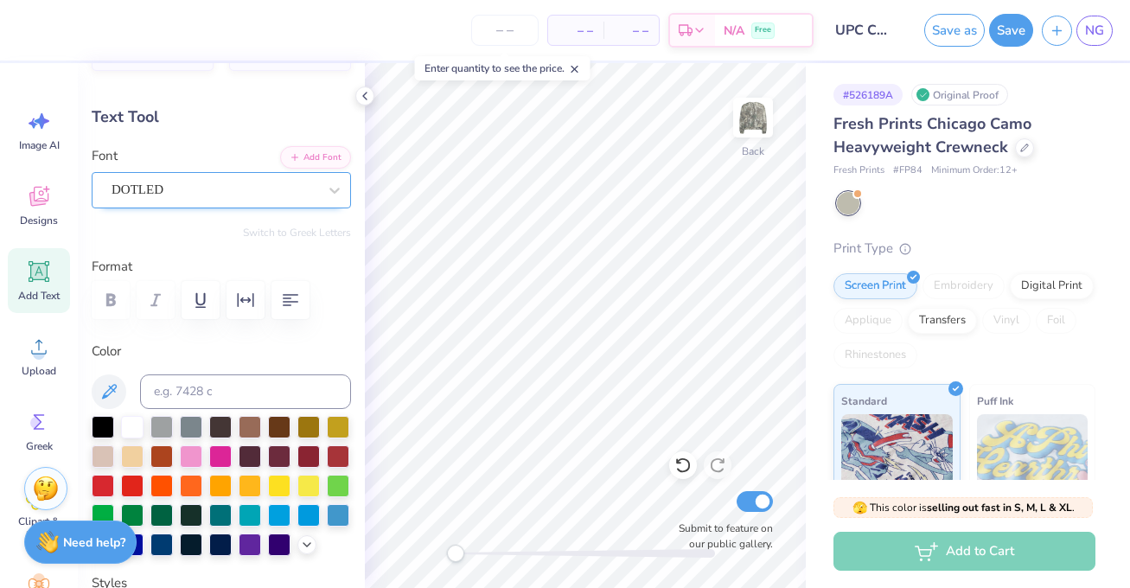
click at [297, 193] on div "DOTLED" at bounding box center [214, 189] width 209 height 27
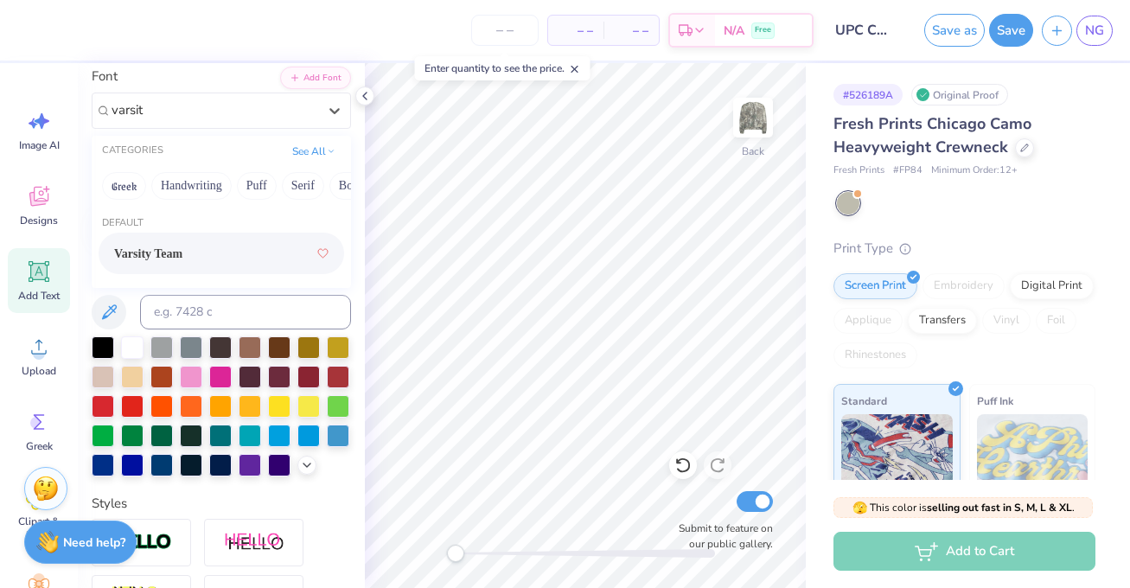
scroll to position [128, 0]
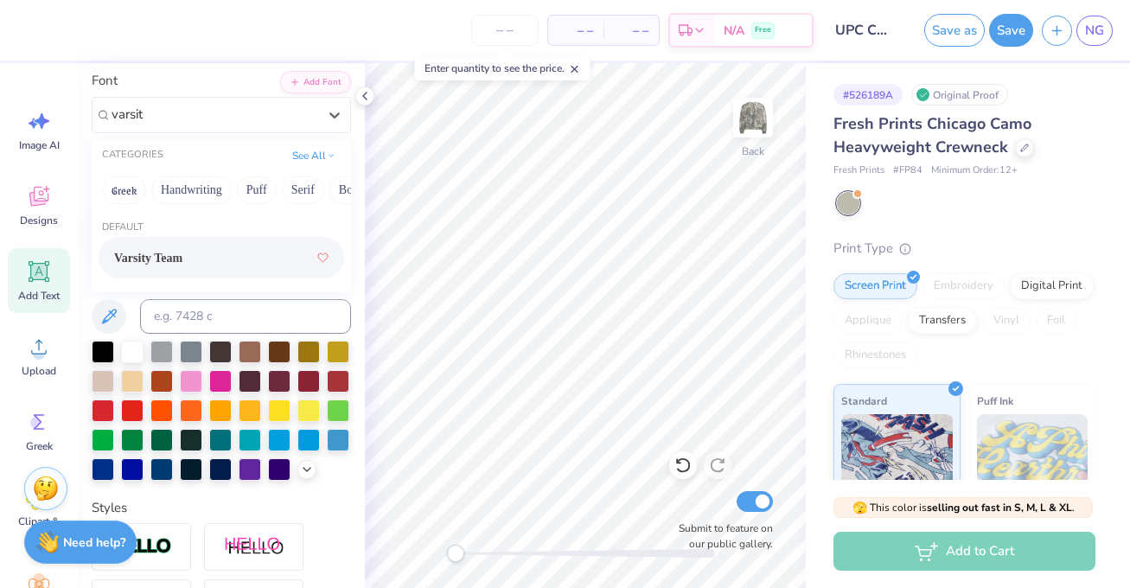
click at [235, 268] on div "Varsity Team" at bounding box center [221, 257] width 214 height 31
type input "varsit"
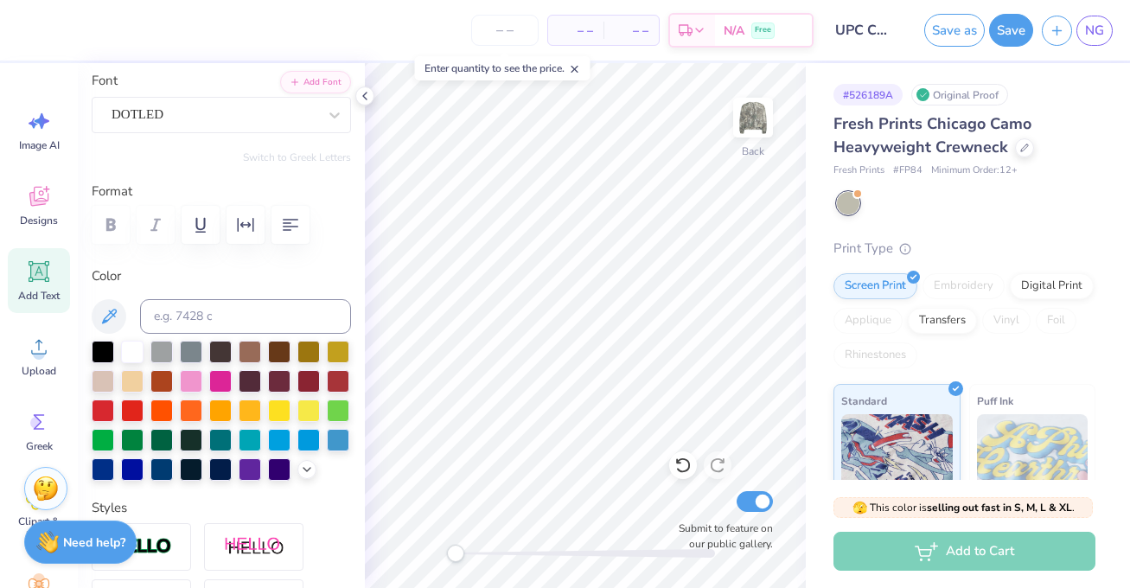
type input "2.26"
type input "4.02"
type input "6.92"
click at [155, 98] on div "DOTLED" at bounding box center [221, 115] width 259 height 36
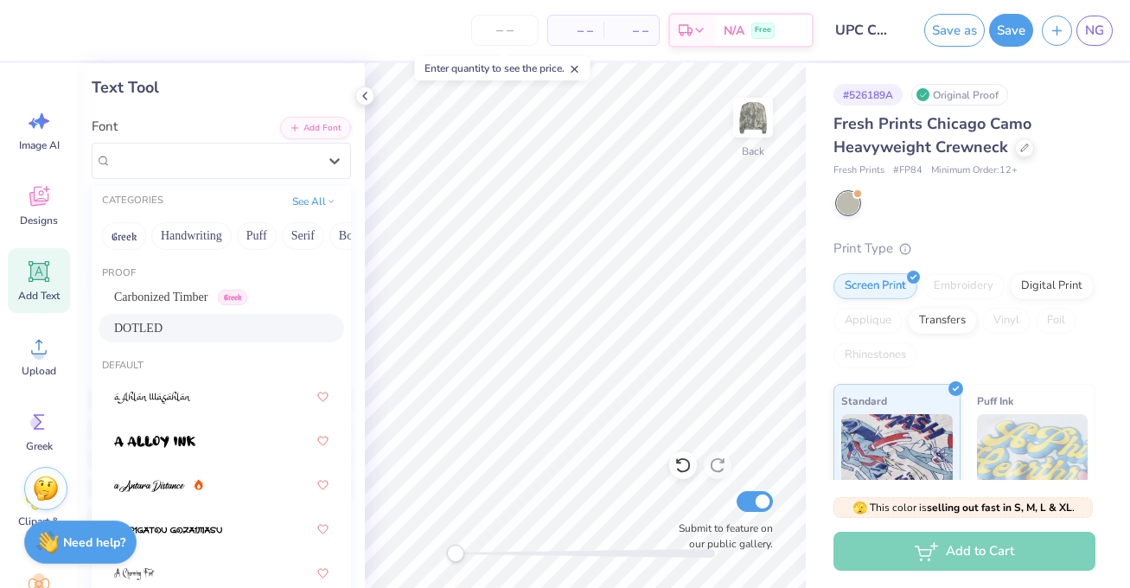
scroll to position [0, 0]
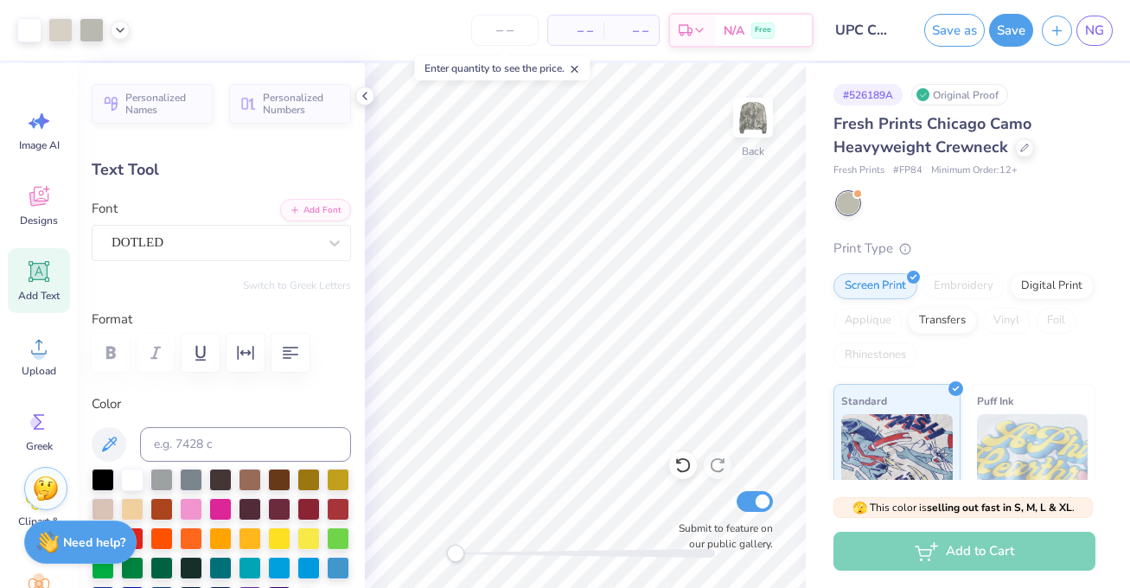
type input "0.0"
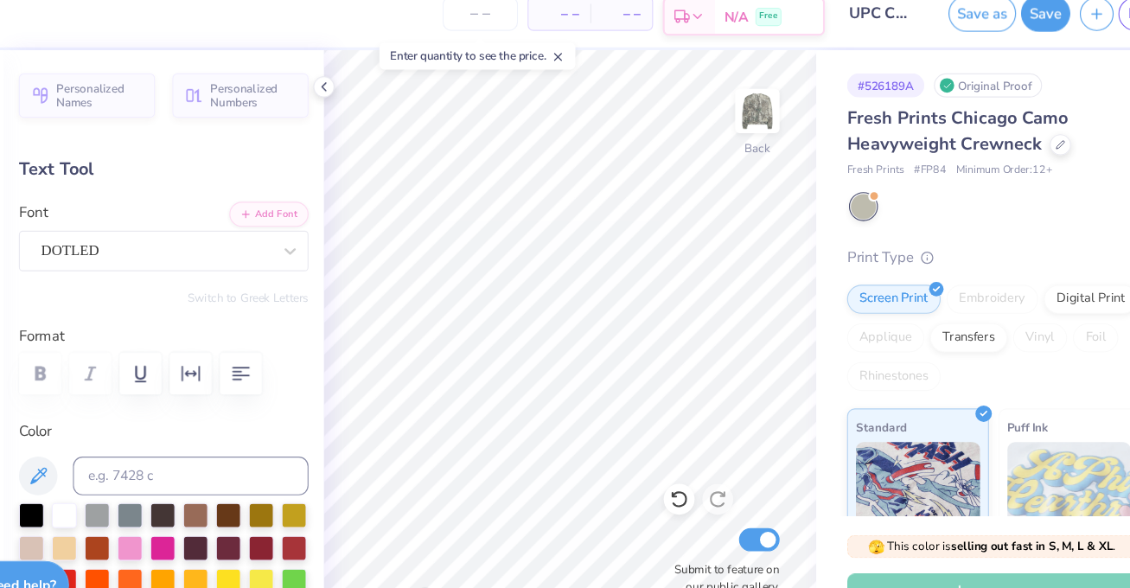
type input "7.09"
type input "-20.9"
click at [321, 239] on div at bounding box center [334, 242] width 31 height 31
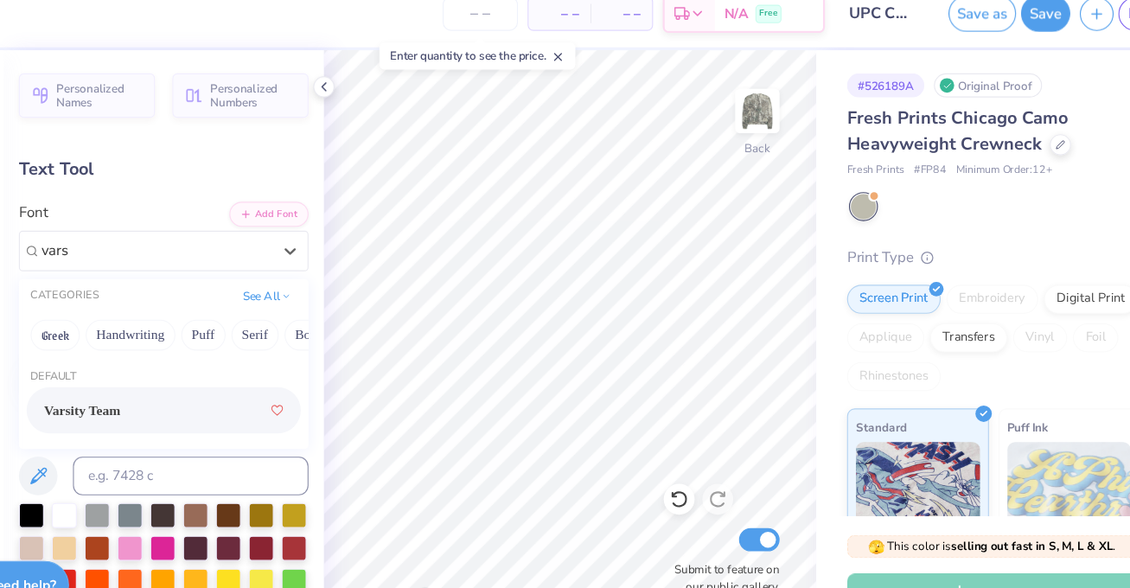
click at [225, 388] on div "Varsity Team" at bounding box center [221, 385] width 214 height 31
type input "vars"
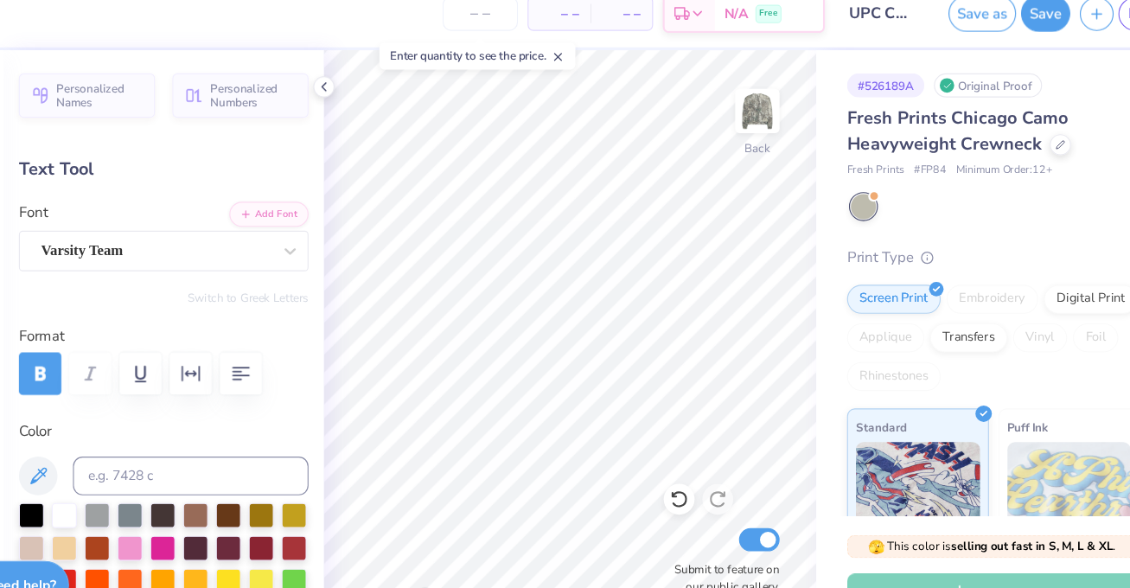
type input "2.83"
type input "4.11"
type input "11.68"
type input "22.7"
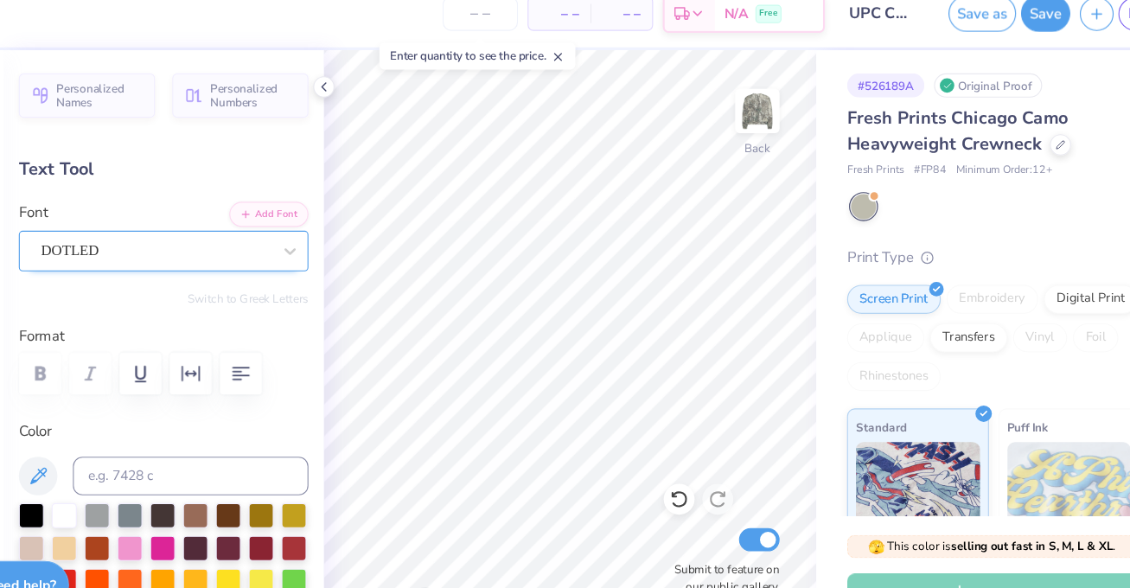
click at [250, 241] on div "DOTLED" at bounding box center [214, 242] width 209 height 27
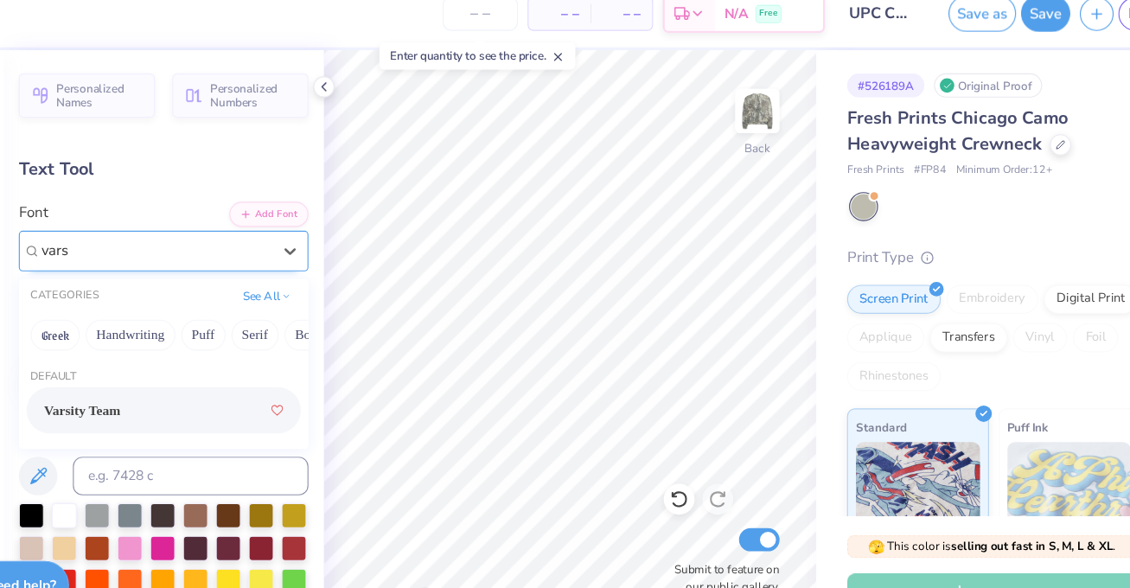
click at [182, 388] on span "Varsity Team" at bounding box center [148, 386] width 68 height 18
type input "vars"
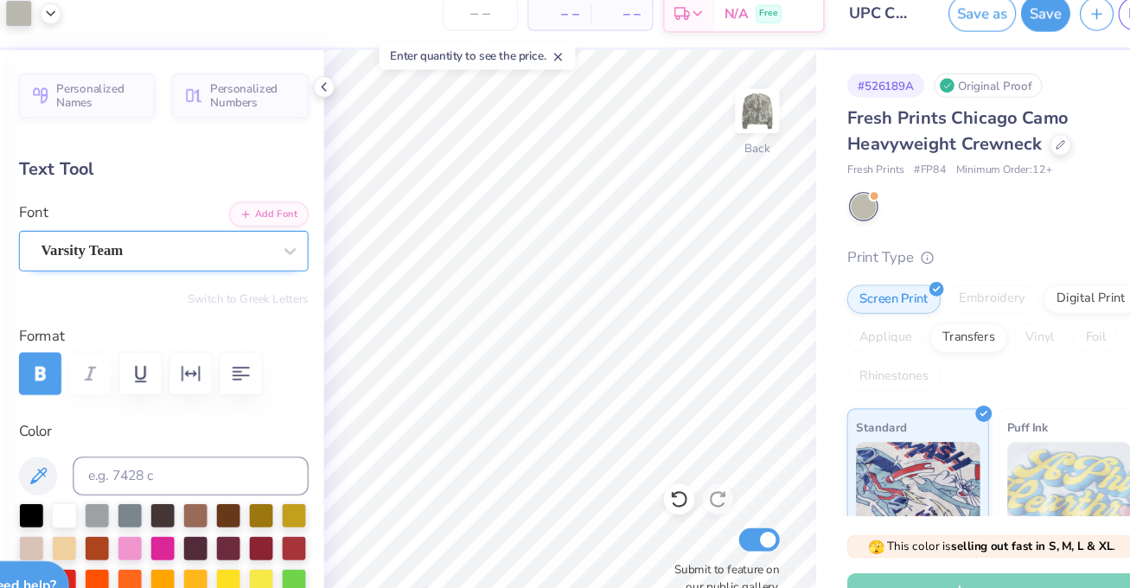
type input "0.0"
type input "1.21"
type input "2.41"
type input "16.69"
type input "0.0"
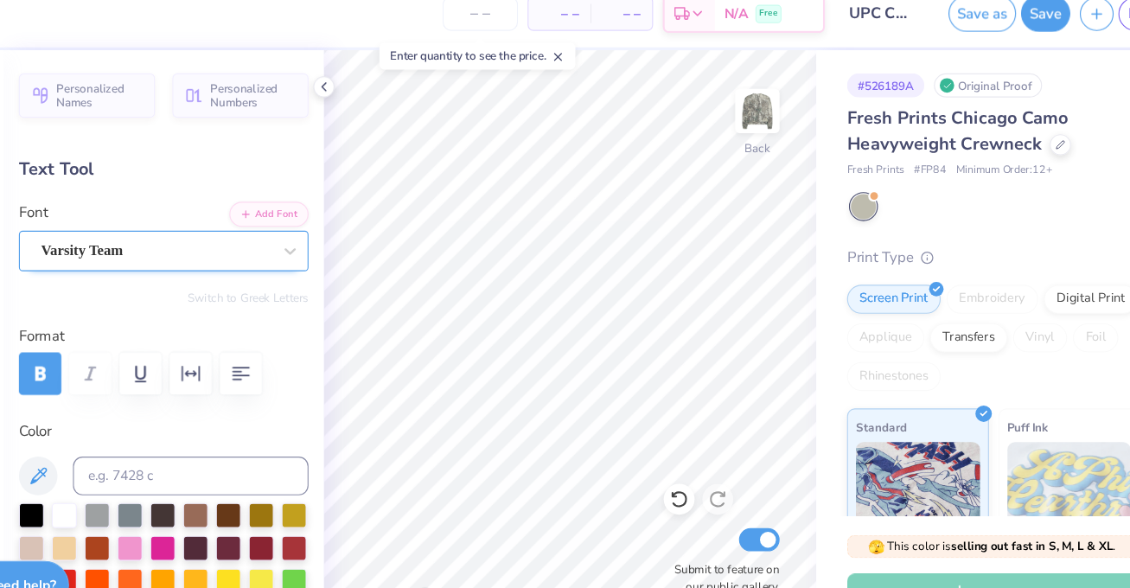
click at [301, 246] on div "Varsity Team" at bounding box center [214, 242] width 209 height 27
type input "2.32"
type input "2.91"
type input "2.67"
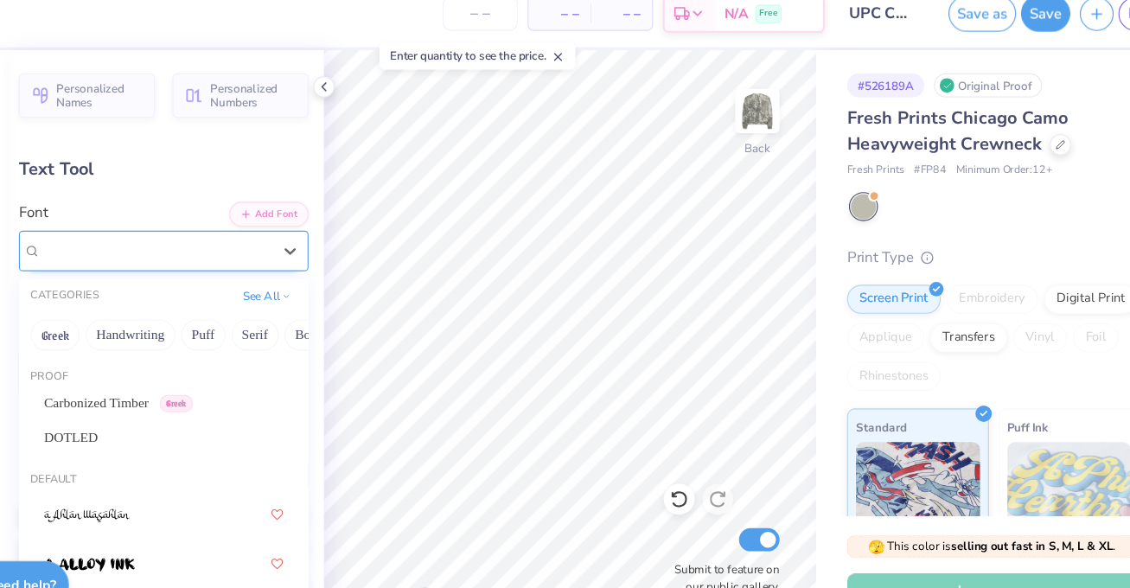
type input "11.0"
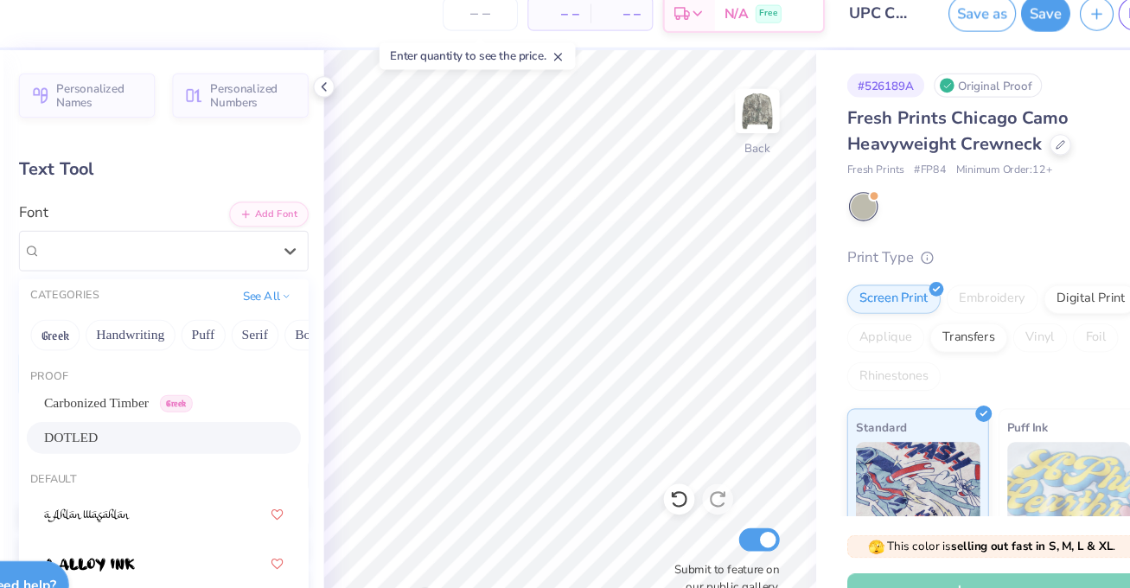
click at [238, 414] on div "DOTLED" at bounding box center [221, 410] width 214 height 18
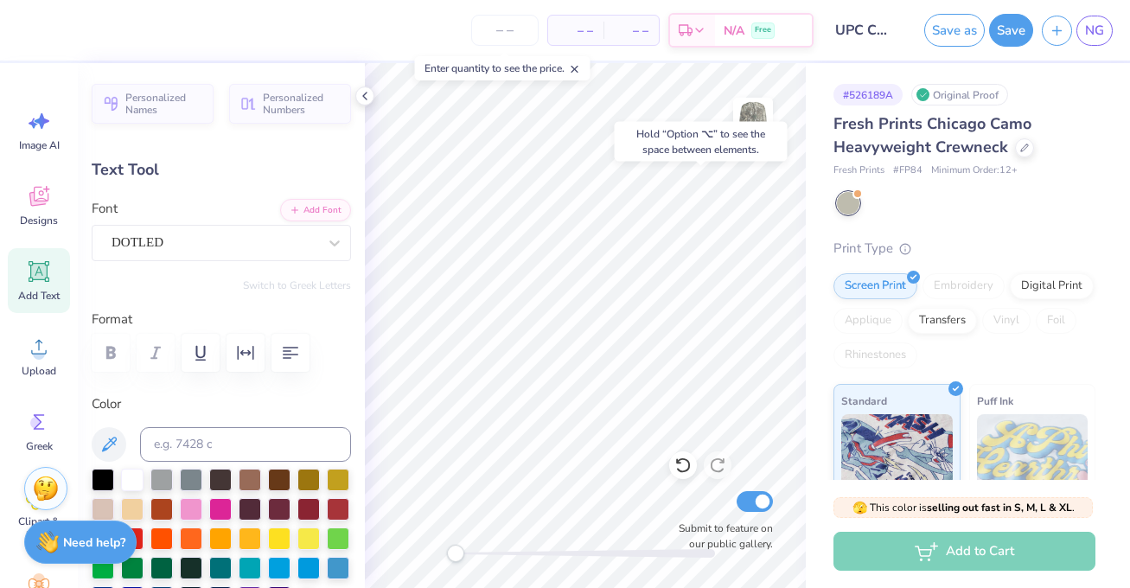
click at [290, 246] on div "DOTLED" at bounding box center [214, 242] width 209 height 27
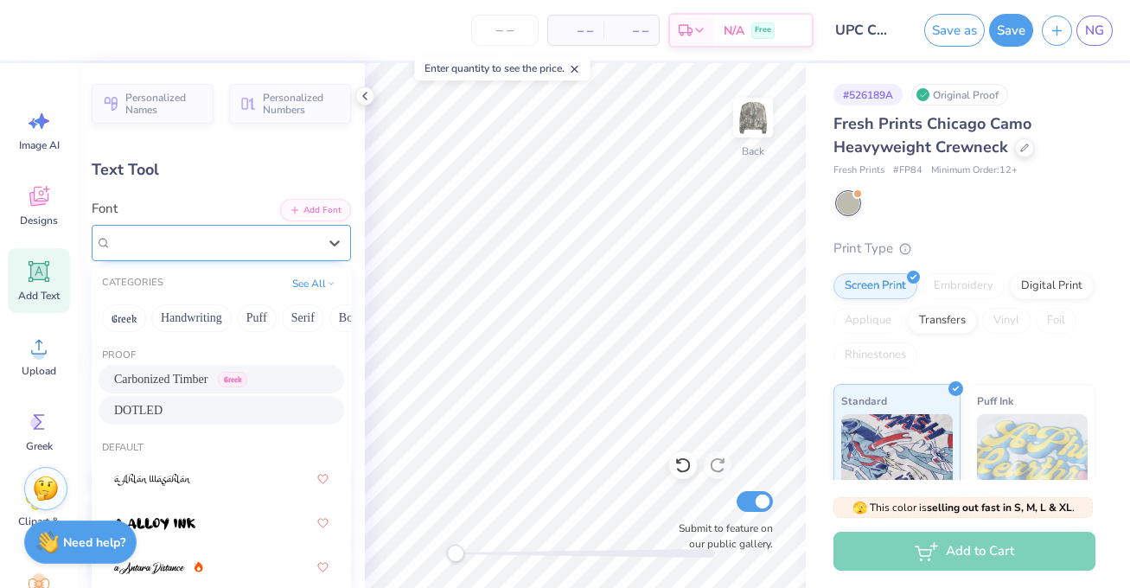
click at [234, 234] on div "DOTLED" at bounding box center [215, 243] width 206 height 20
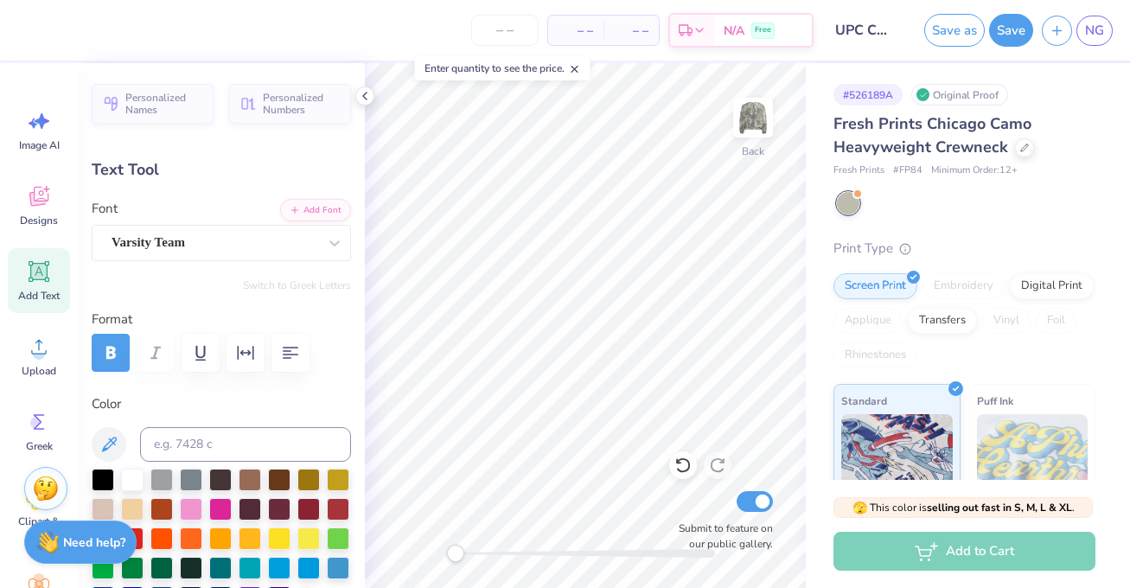
type input "2.29"
type input "3.16"
type input "7.58"
type input "-20.9"
type input "2.54"
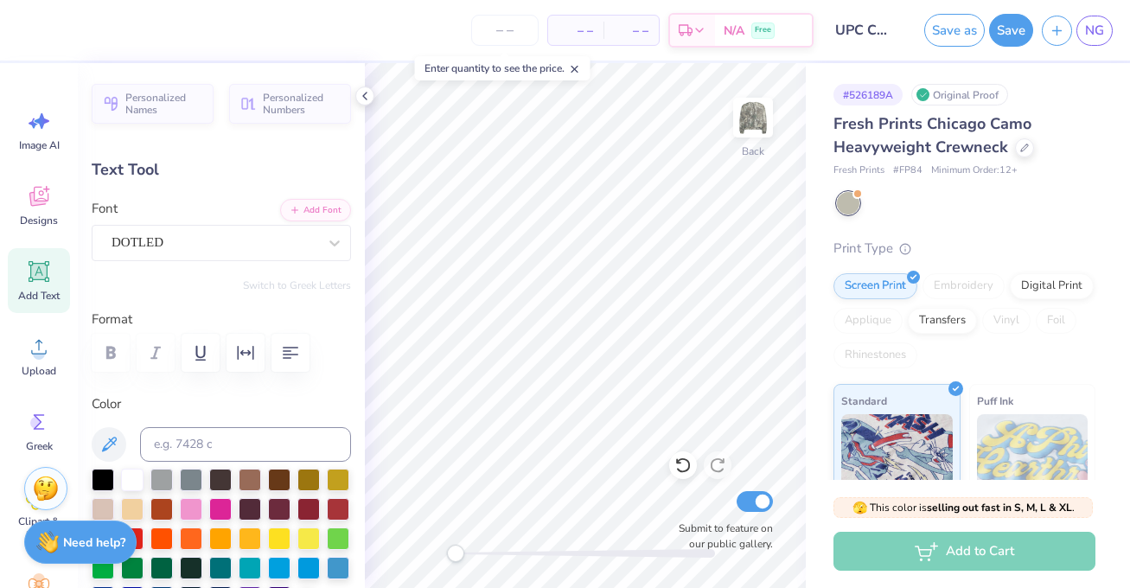
type input "3.93"
type input "2.17"
type input "11.0"
click at [305, 249] on div "DOTLED" at bounding box center [214, 242] width 209 height 27
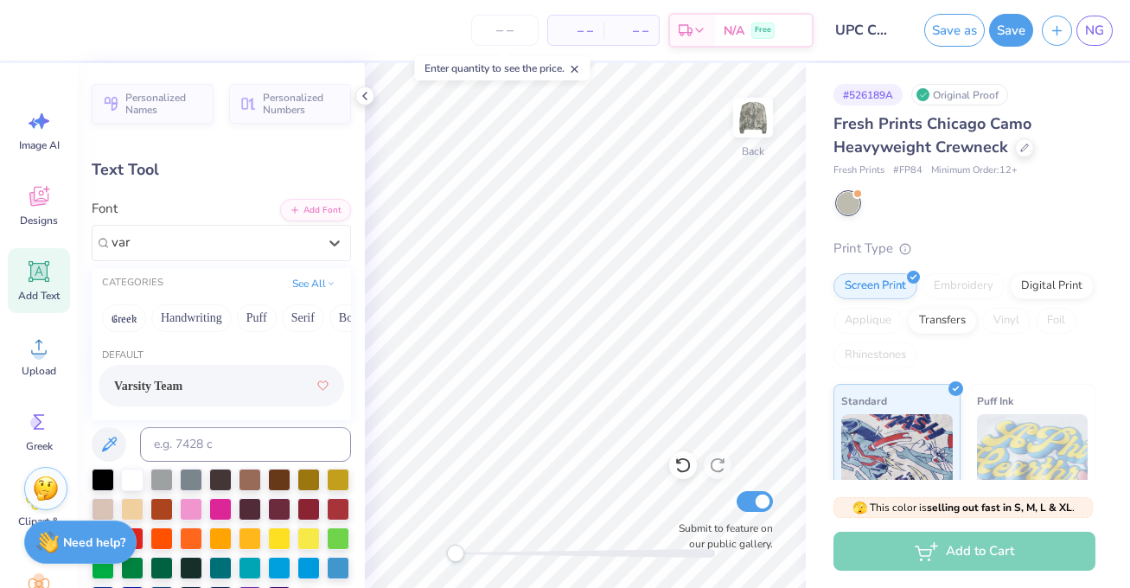
click at [246, 381] on div "Varsity Team" at bounding box center [221, 385] width 214 height 31
type input "var"
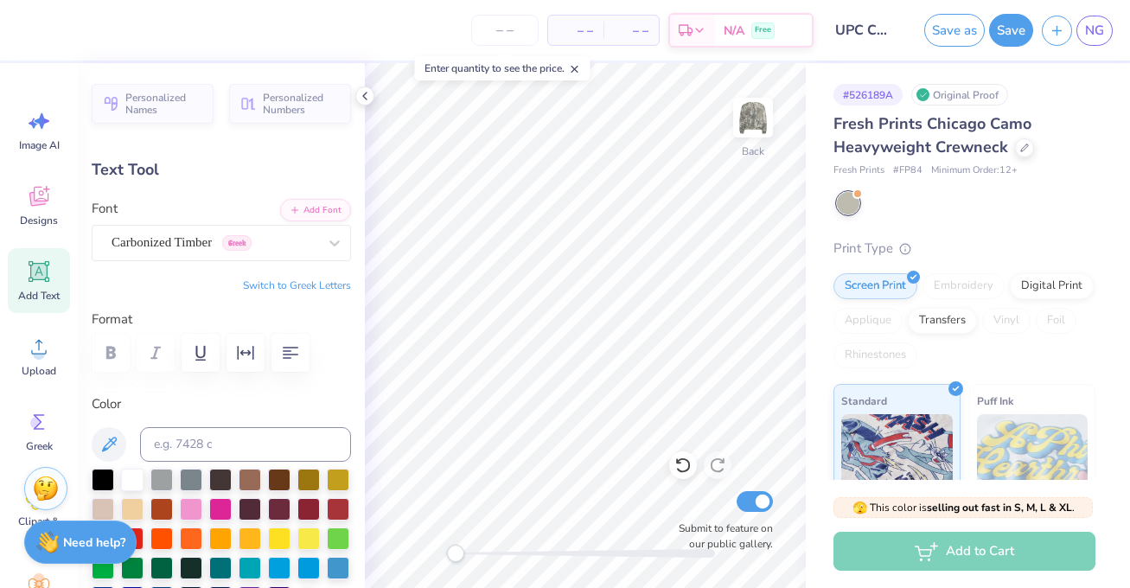
type input "1.23"
type input "3.37"
type input "15.73"
type input "-90.0"
type input "2.29"
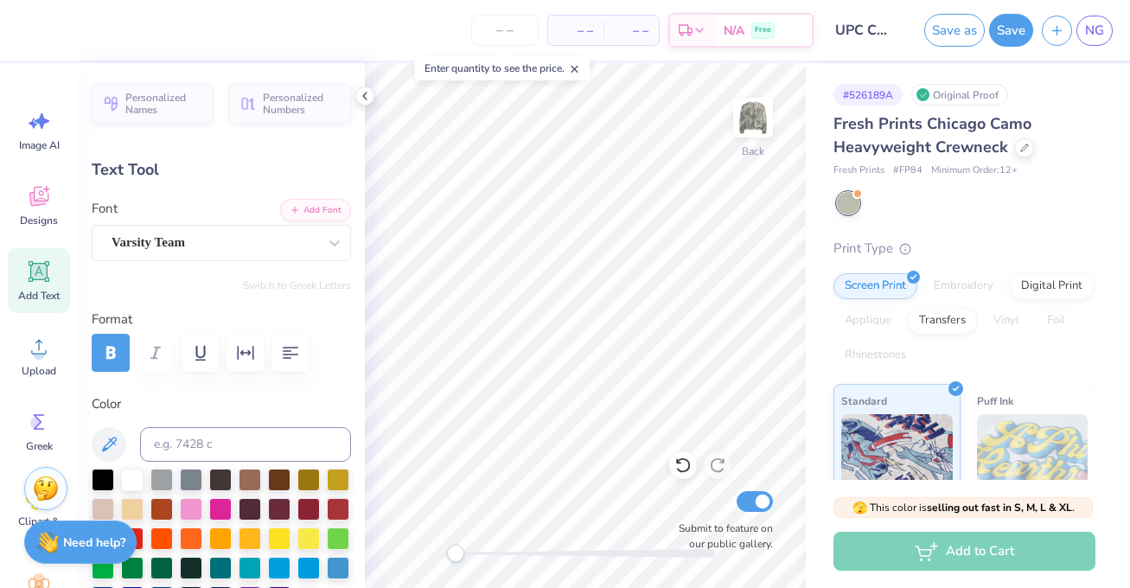
type input "3.16"
type input "7.59"
type input "-20.9"
type input "2.60"
type input "3.17"
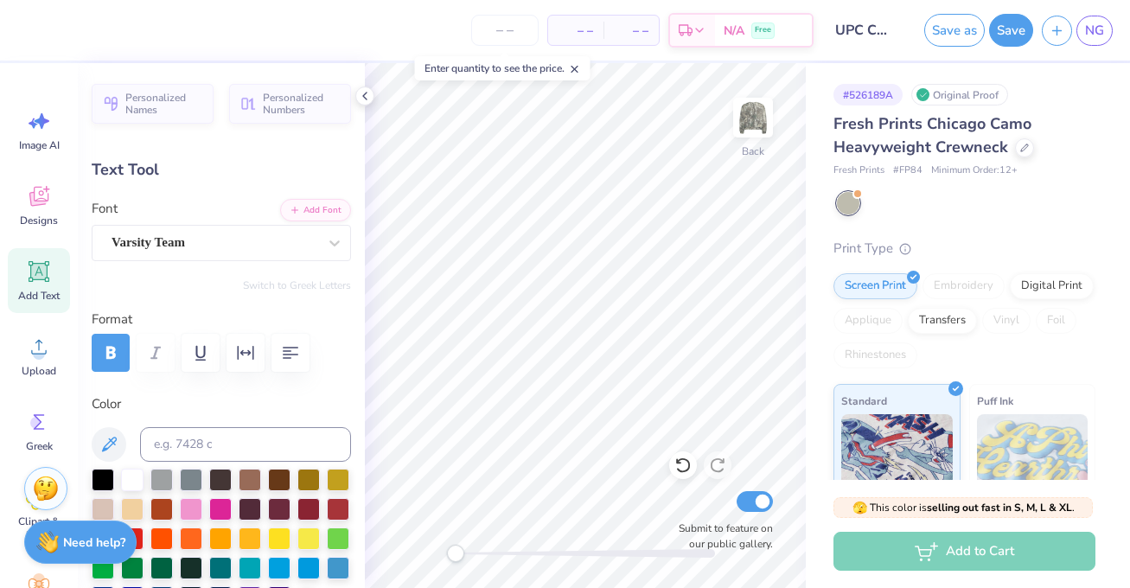
type input "12.26"
type input "0.0"
type input "1.23"
type input "3.37"
type input "15.73"
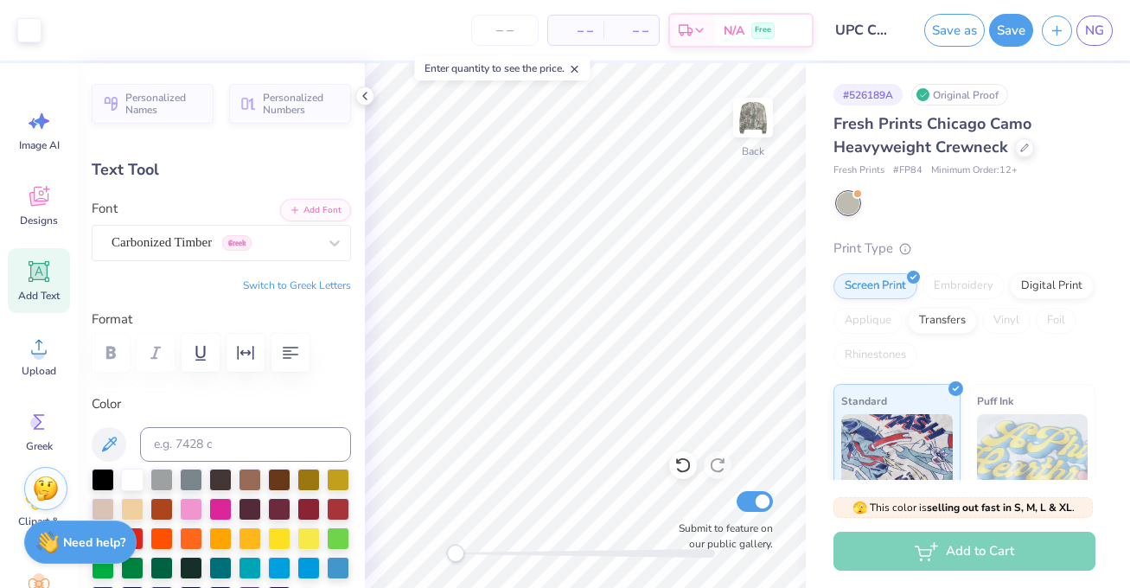
type input "-90.0"
type input "1.21"
type input "2.41"
type input "16.69"
type input "1.23"
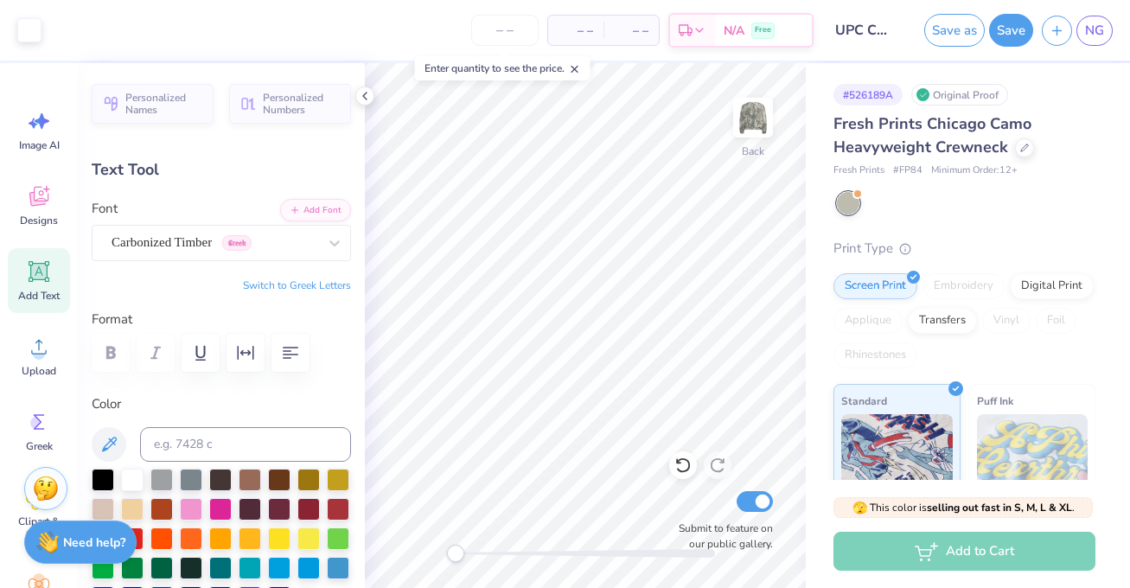
type input "3.37"
type input "15.83"
type input "-90.0"
click at [280, 241] on div "Carbonized Timber Greek" at bounding box center [214, 242] width 209 height 27
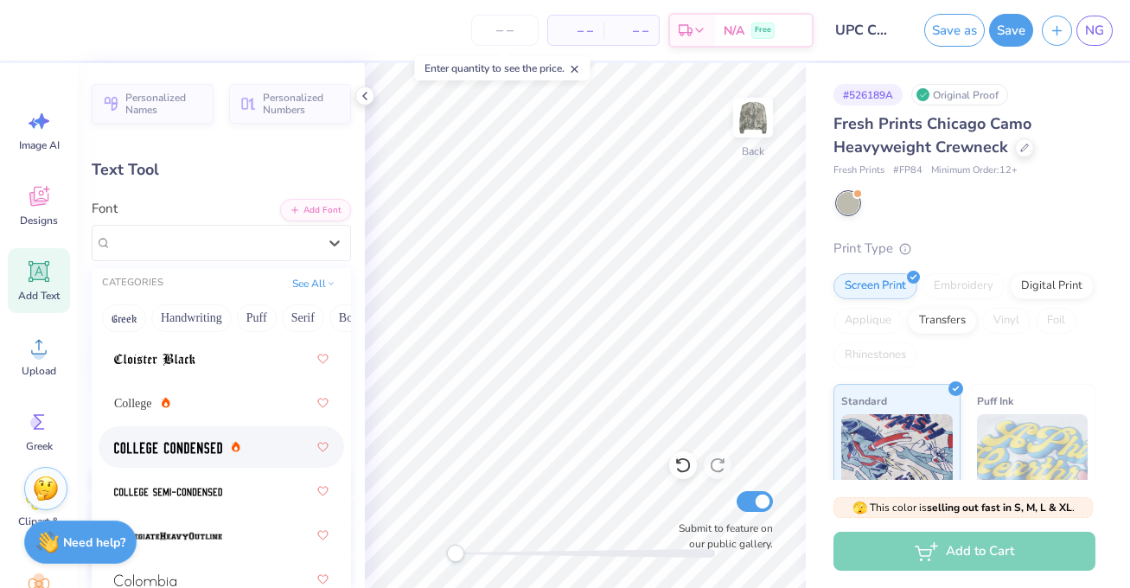
scroll to position [3250, 0]
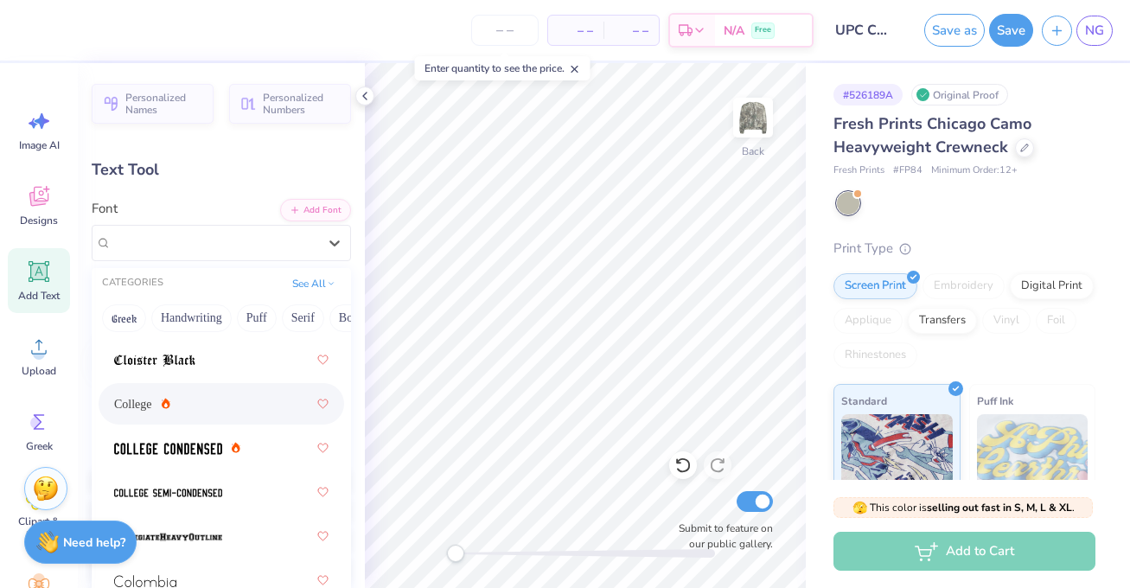
click at [252, 406] on div "College" at bounding box center [221, 403] width 214 height 31
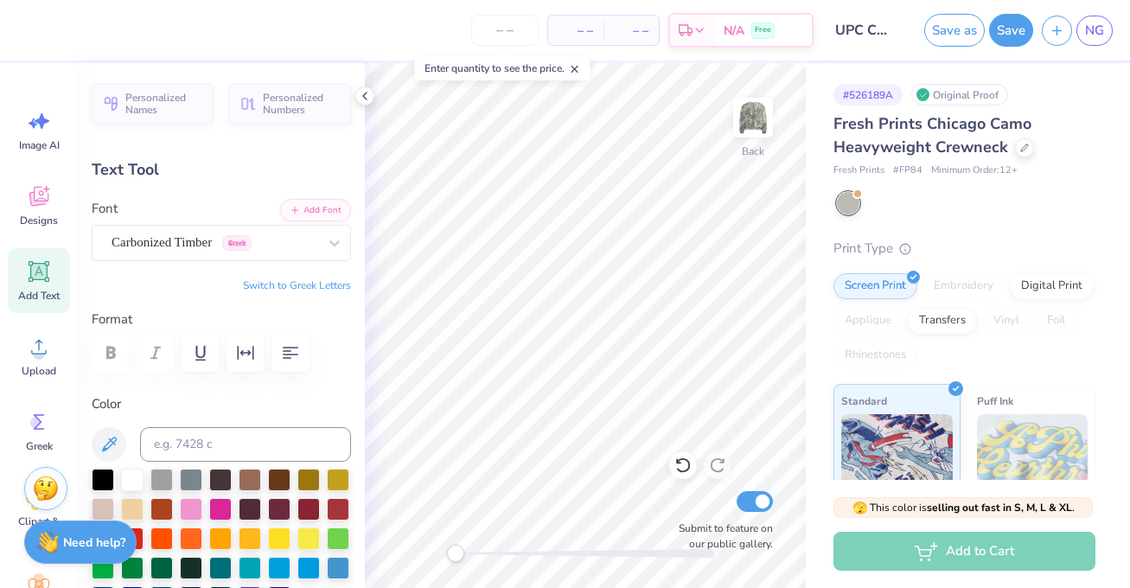
type input "1.21"
type input "2.41"
type input "16.69"
click at [290, 240] on div "Carbonized Timber Greek" at bounding box center [214, 242] width 209 height 27
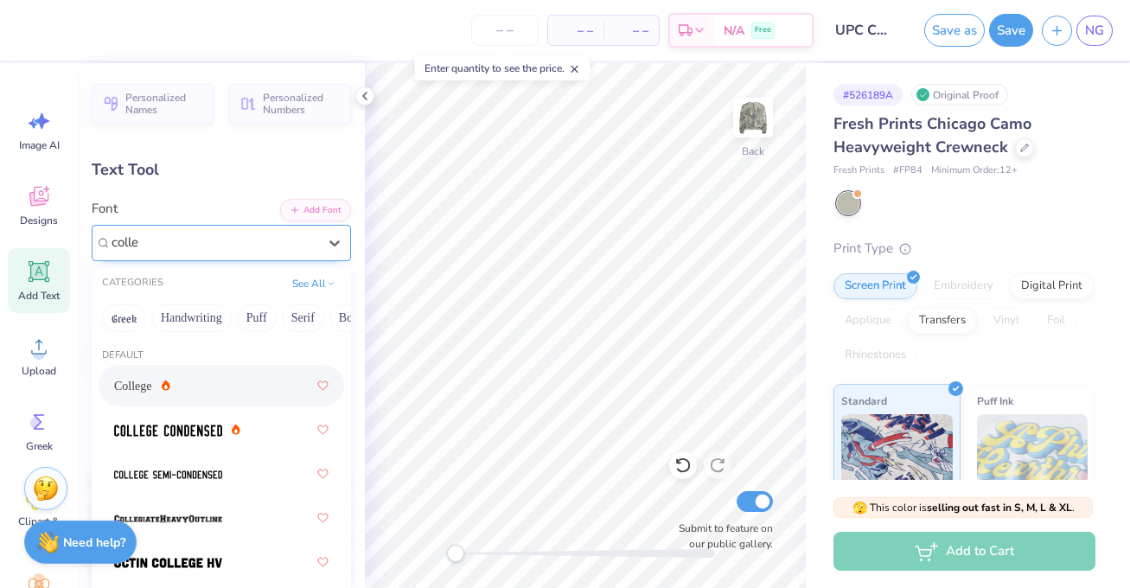
click at [279, 385] on div "College" at bounding box center [221, 385] width 214 height 31
type input "colle"
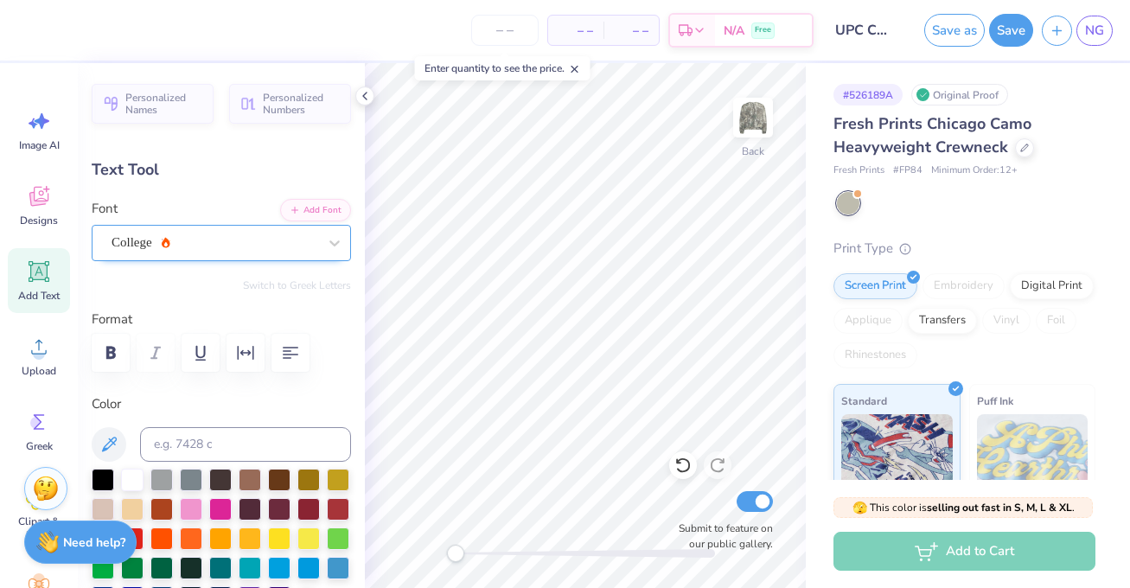
type input "0.0"
type input "2.60"
type input "3.17"
type input "12.26"
type input "22.7"
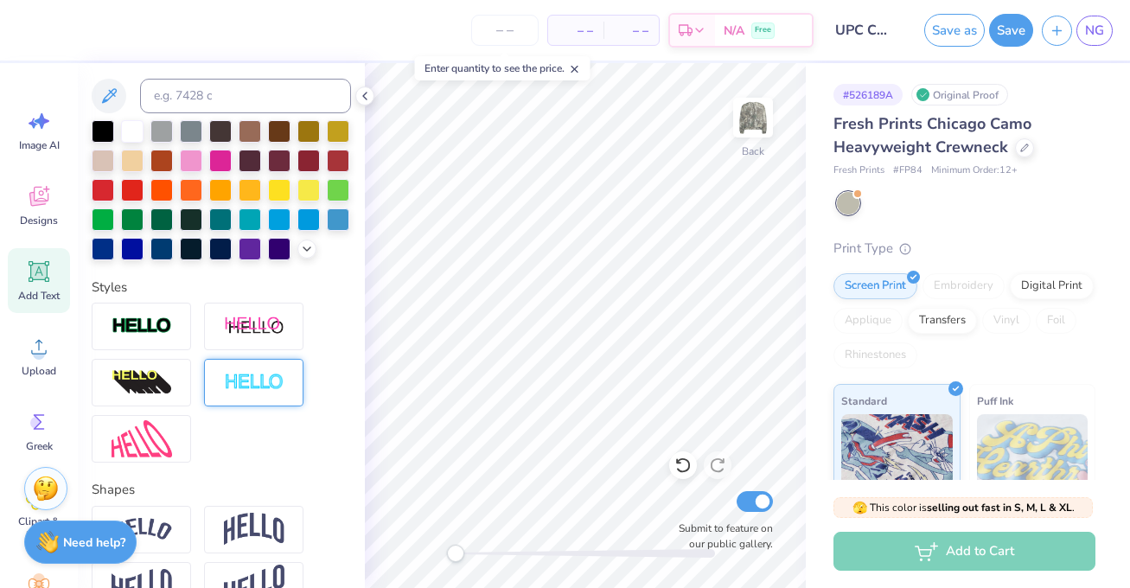
scroll to position [344, 0]
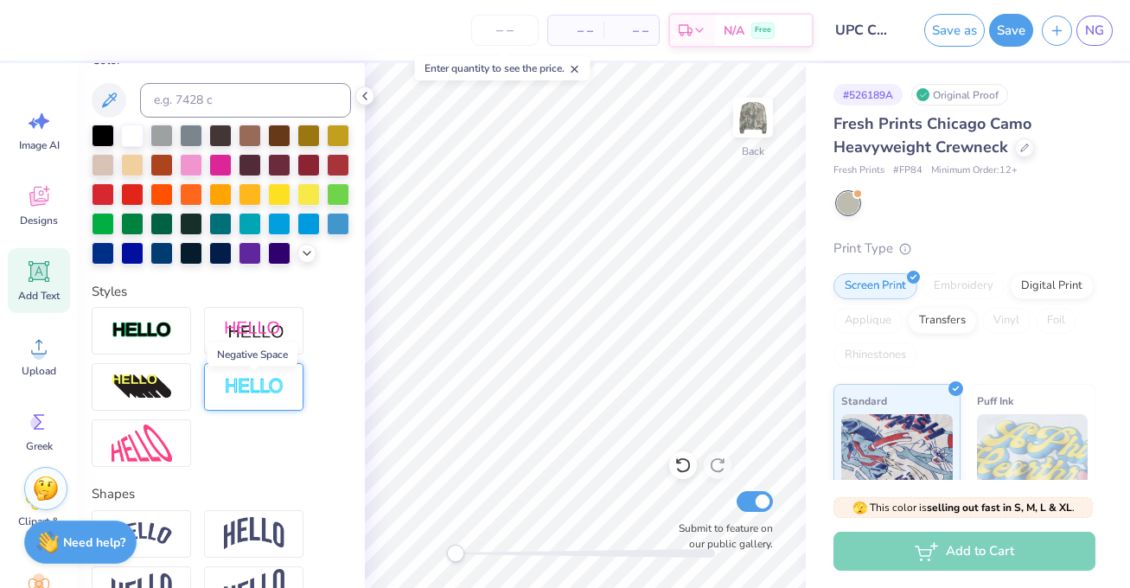
click at [259, 383] on img at bounding box center [254, 387] width 61 height 20
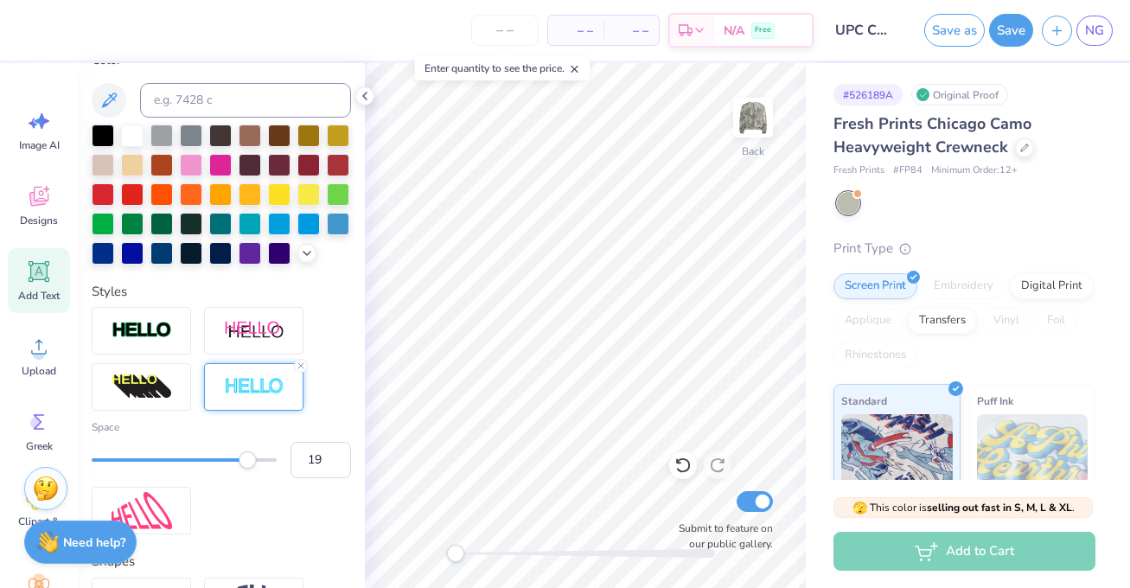
type input "20"
drag, startPoint x: 94, startPoint y: 453, endPoint x: 297, endPoint y: 457, distance: 202.3
click at [297, 457] on div "Space 20" at bounding box center [221, 448] width 259 height 59
click at [304, 361] on icon at bounding box center [301, 365] width 10 height 10
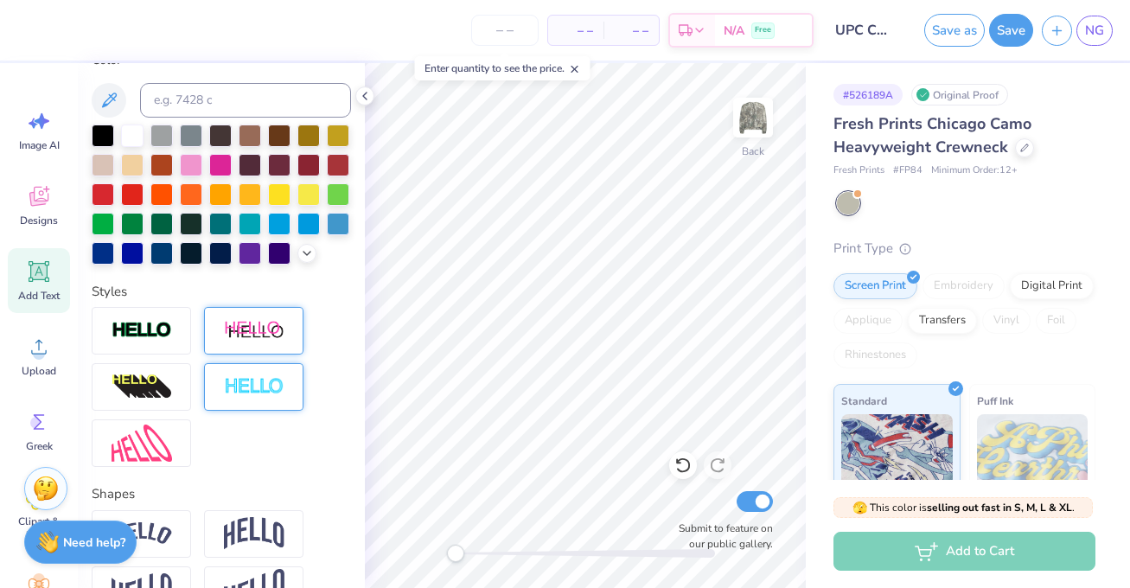
click at [236, 325] on img at bounding box center [254, 331] width 61 height 22
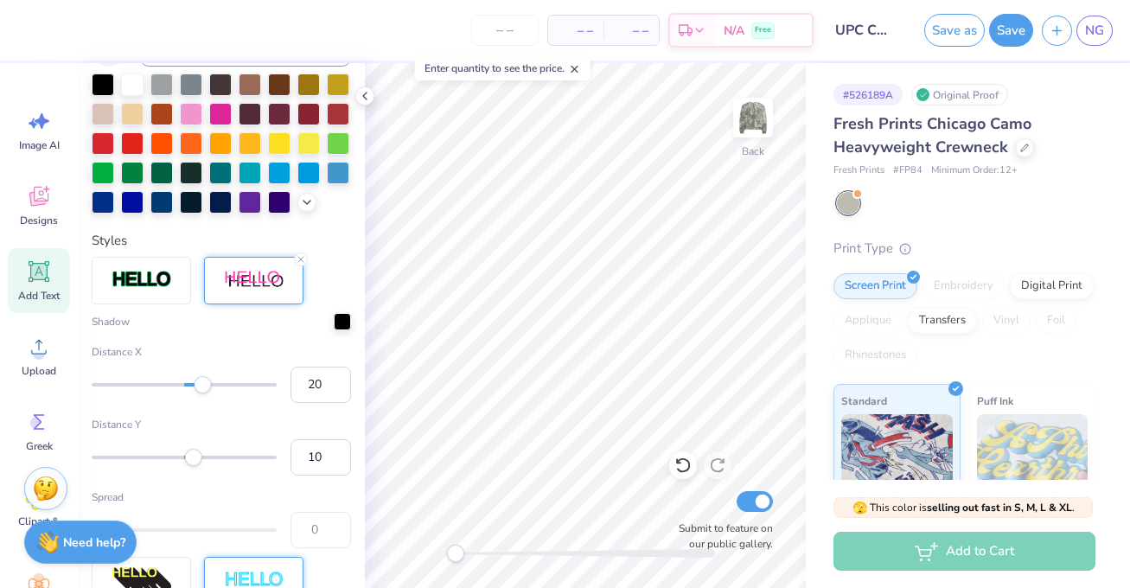
scroll to position [487, 0]
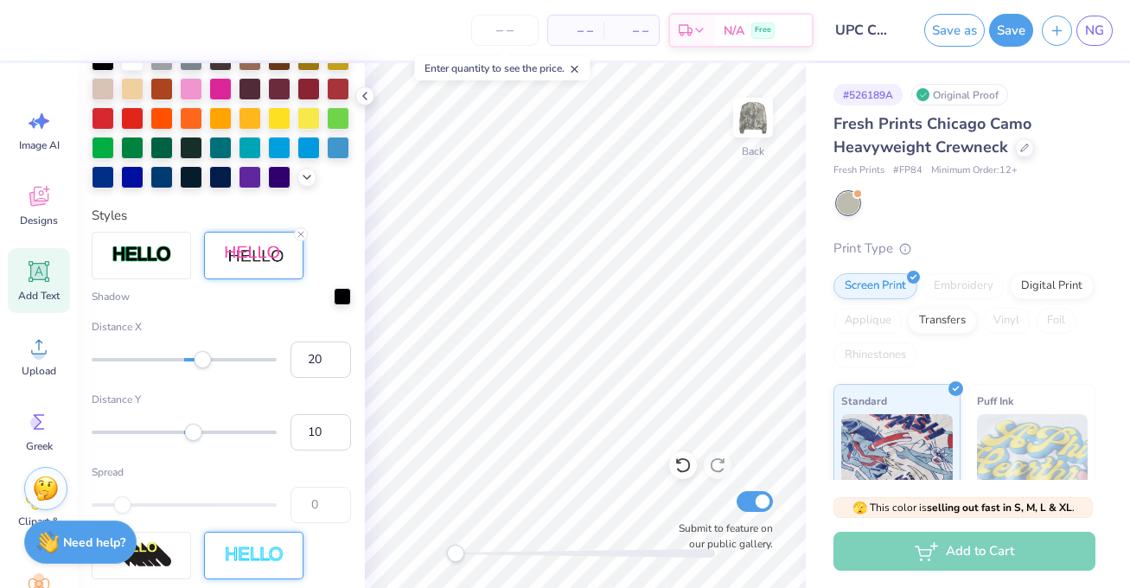
click at [301, 233] on line at bounding box center [300, 234] width 5 height 5
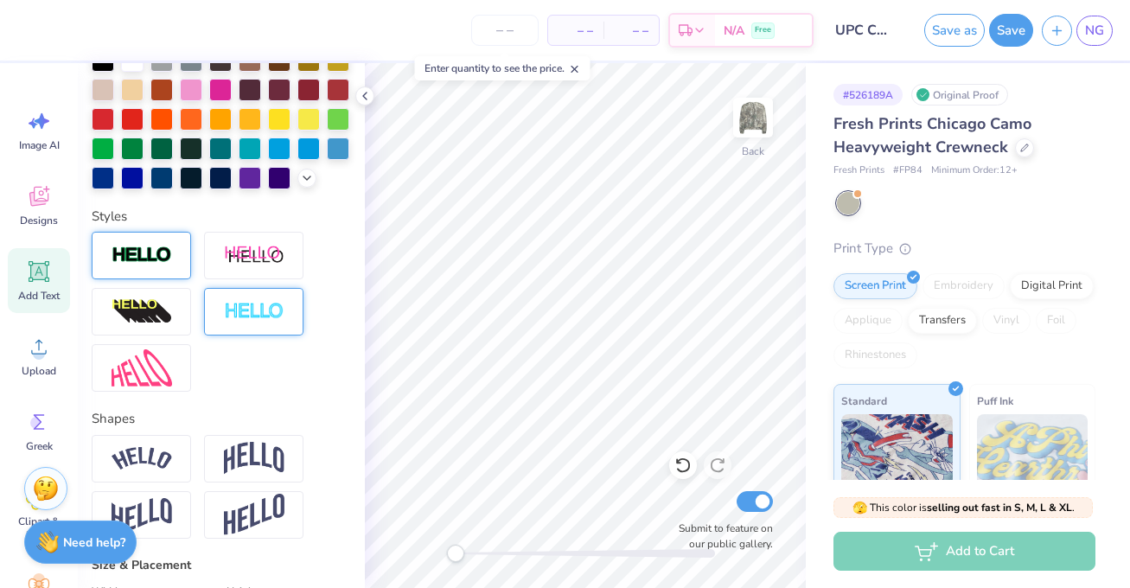
click at [169, 254] on img at bounding box center [142, 256] width 61 height 20
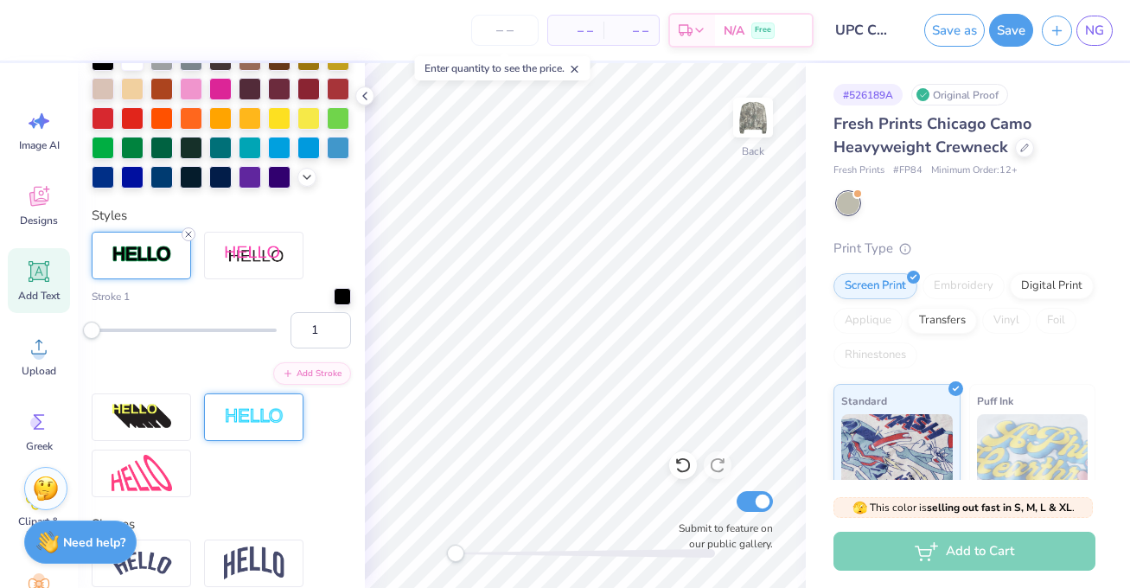
click at [194, 230] on div at bounding box center [189, 234] width 14 height 14
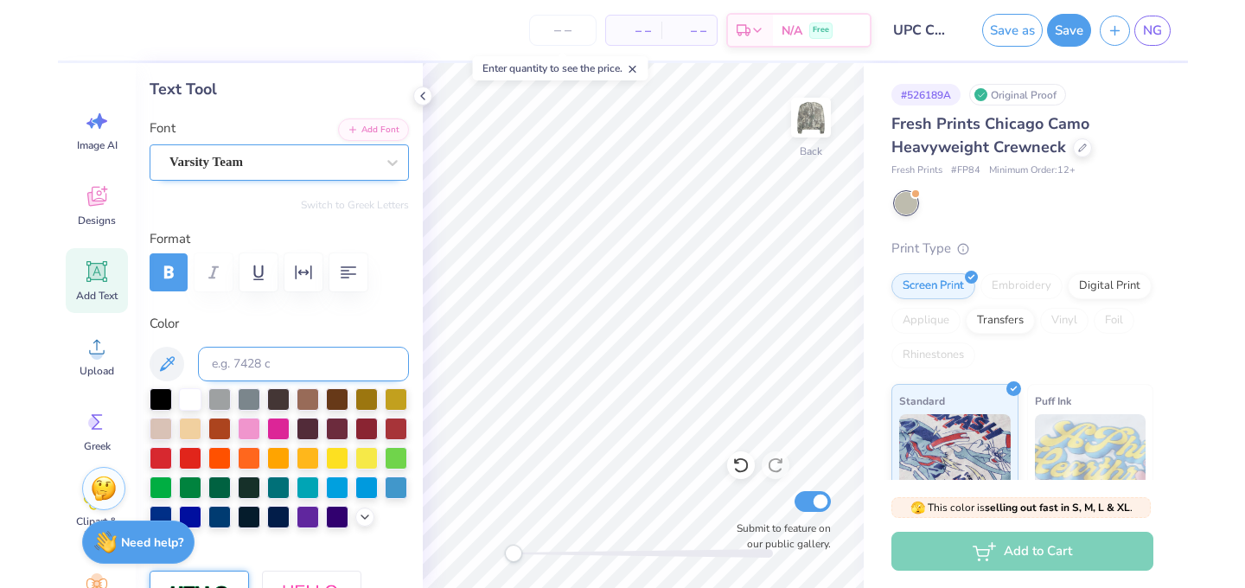
scroll to position [248, 0]
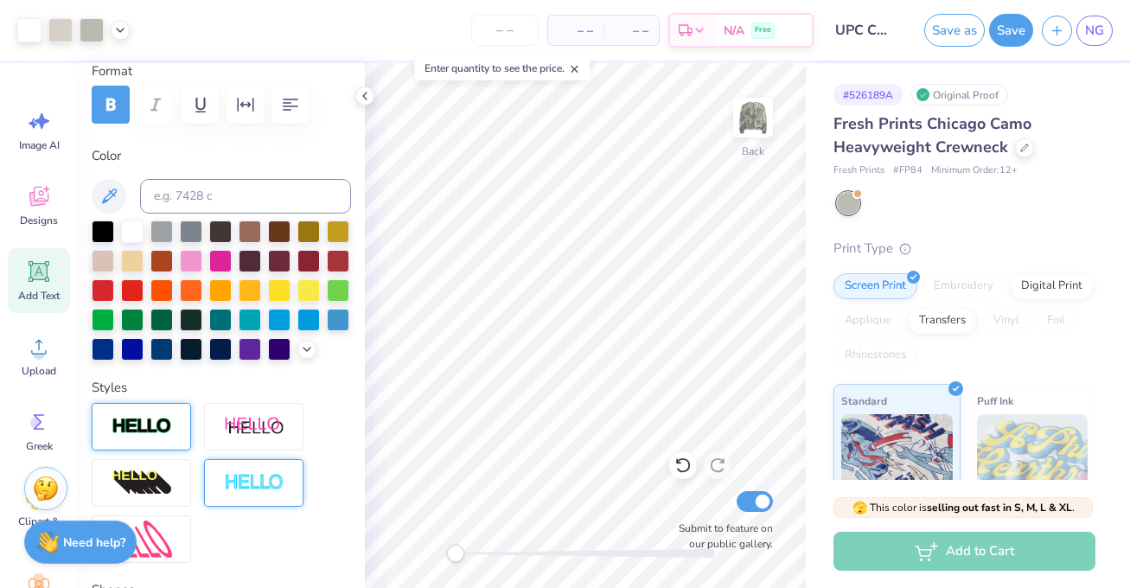
type input "0.0"
type input "2.29"
type input "3.16"
type input "7.39"
type input "-20.9"
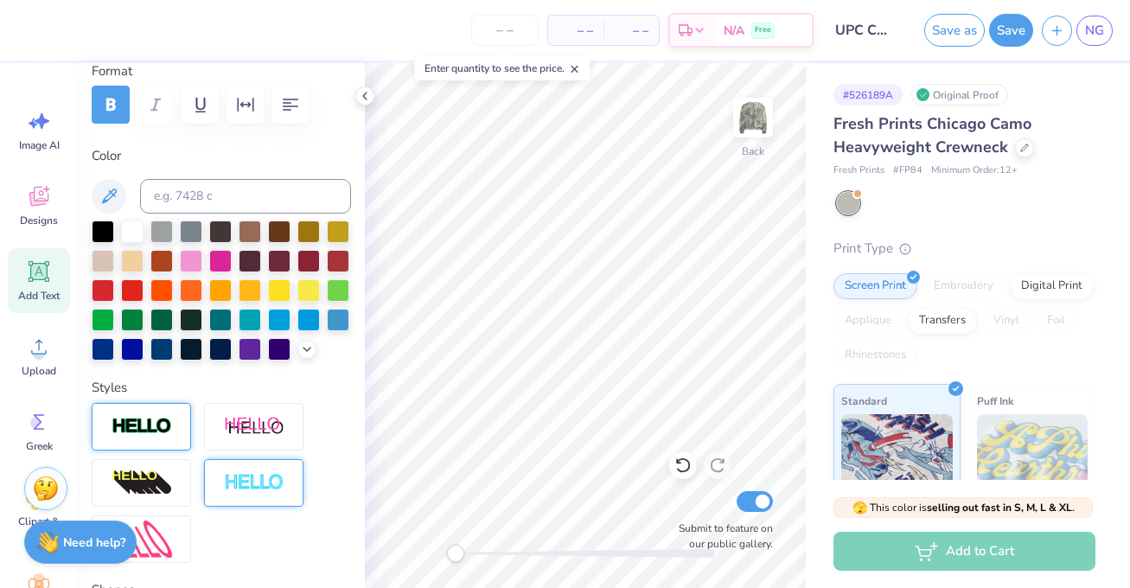
type input "2.32"
type input "2.91"
type input "2.66"
type input "11.0"
type input "1.05"
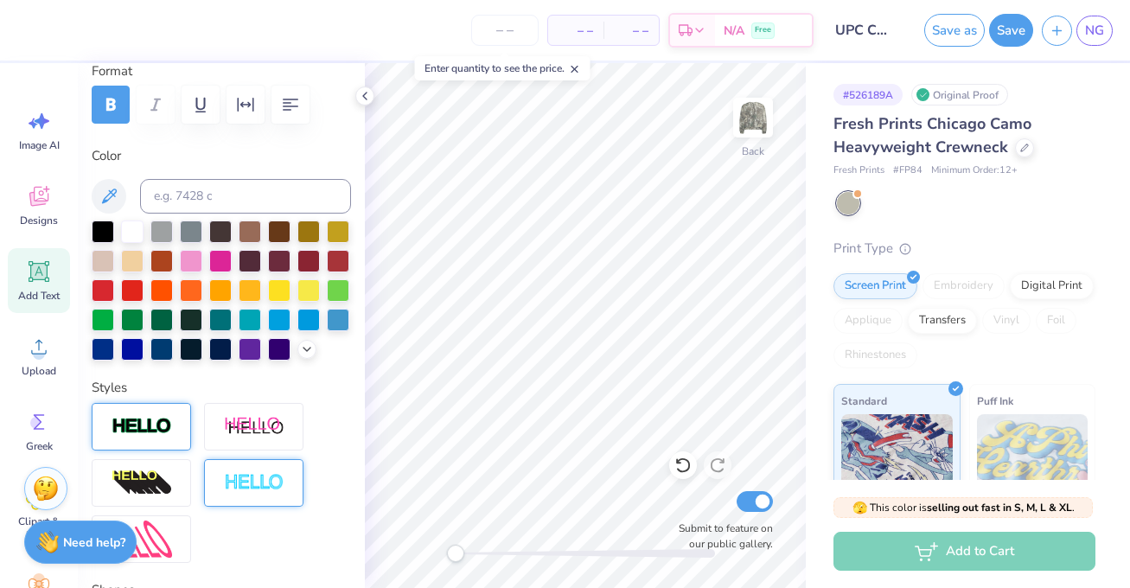
type input "2.76"
type input "16.14"
type input "0.0"
